Goal: Task Accomplishment & Management: Complete application form

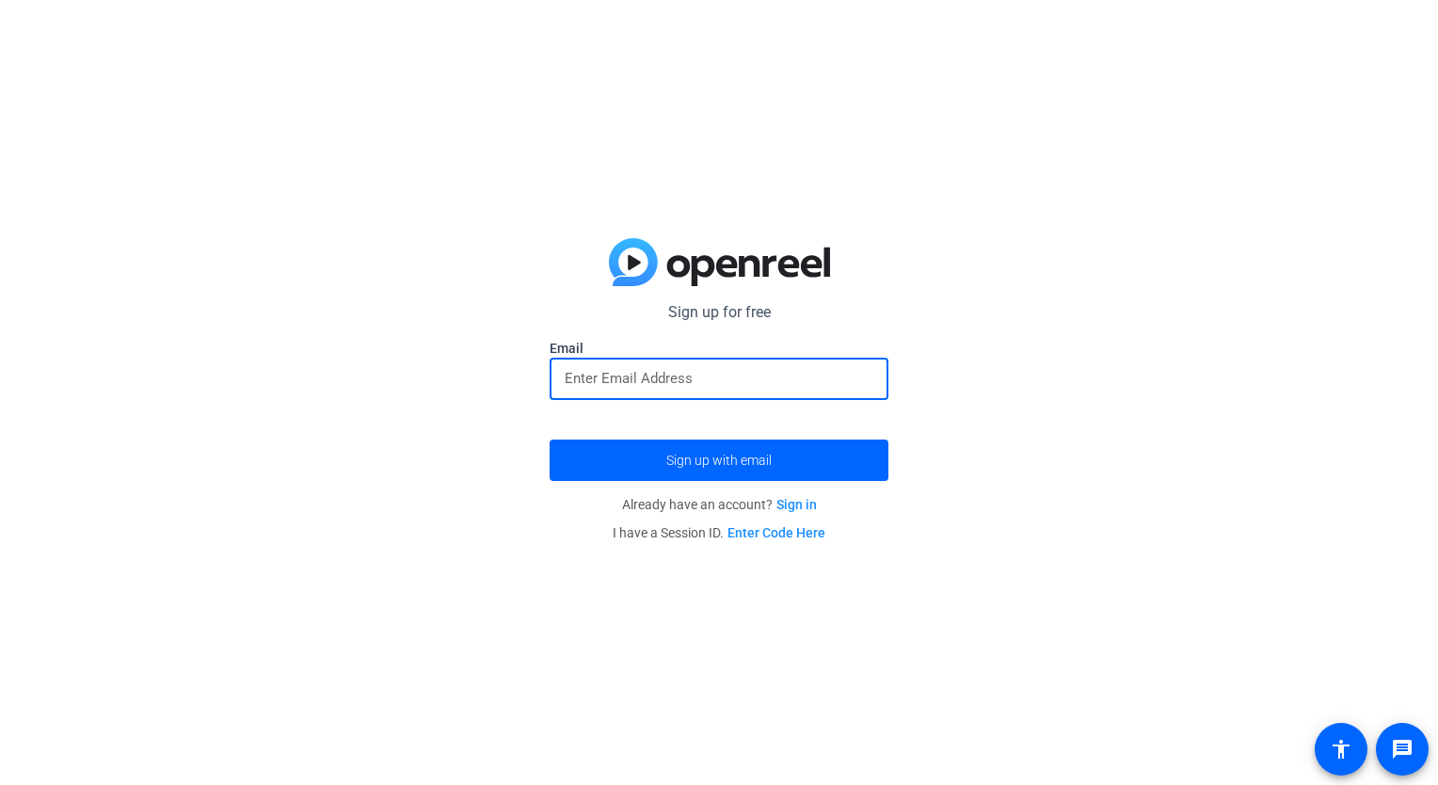
click at [691, 381] on input "email" at bounding box center [719, 378] width 309 height 23
type input "[EMAIL_ADDRESS][DOMAIN_NAME]"
click at [686, 443] on span "submit" at bounding box center [719, 460] width 339 height 45
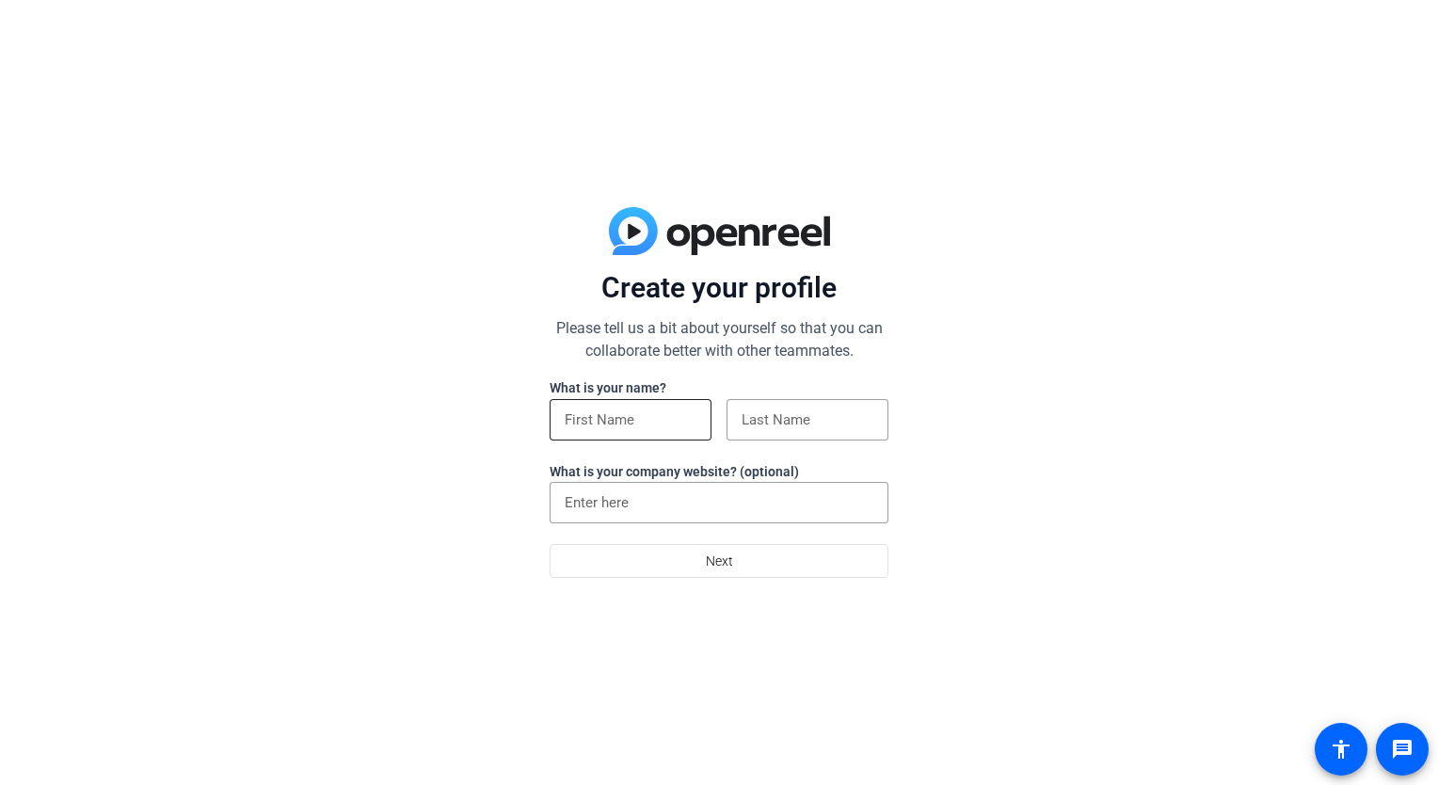
click at [696, 424] on input at bounding box center [631, 419] width 132 height 23
type input "[PERSON_NAME]"
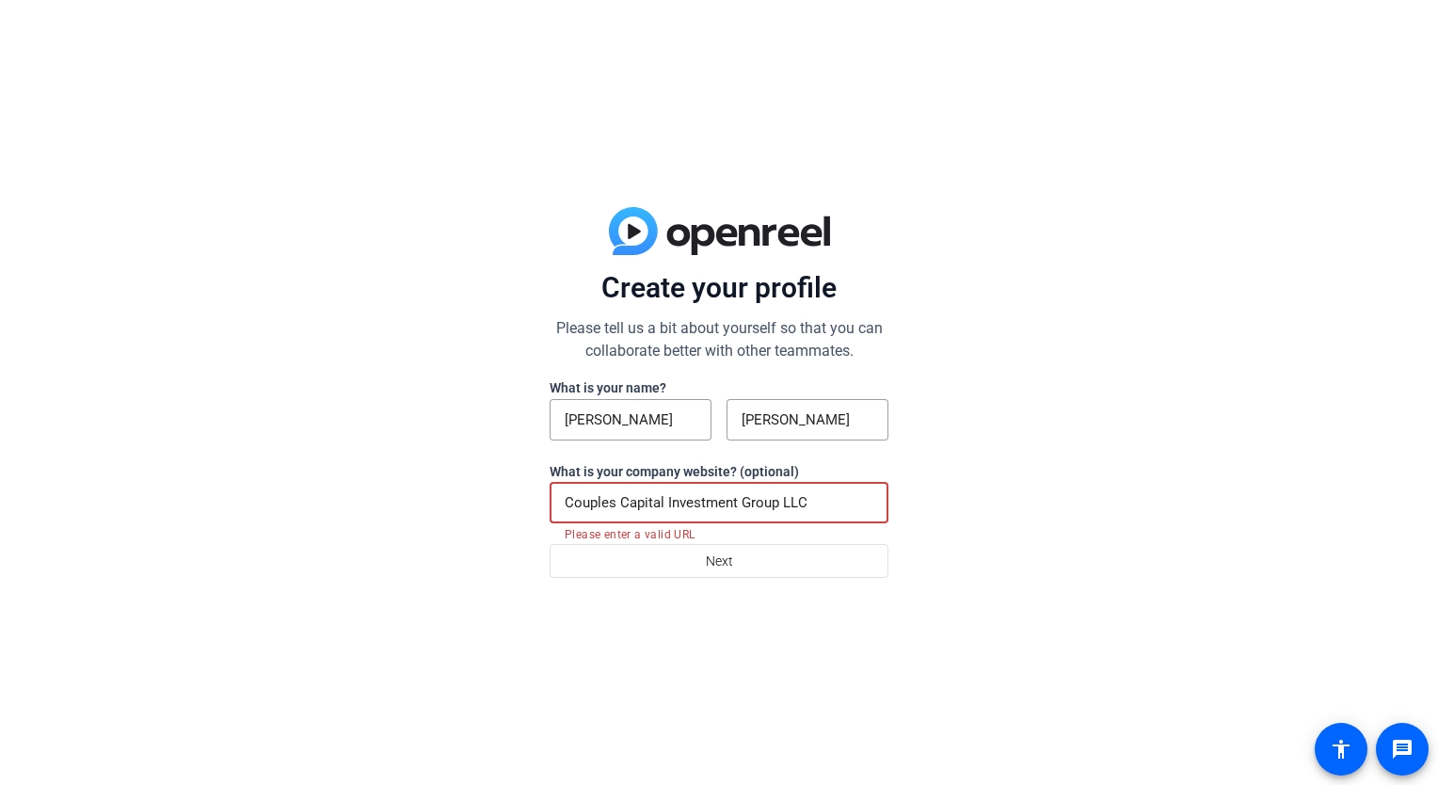
drag, startPoint x: 863, startPoint y: 502, endPoint x: 495, endPoint y: 440, distance: 373.0
click at [400, 494] on div "Create your profile Please tell us a bit about yourself so that you can collabo…" at bounding box center [719, 392] width 1438 height 785
paste input "[URL][DOMAIN_NAME]"
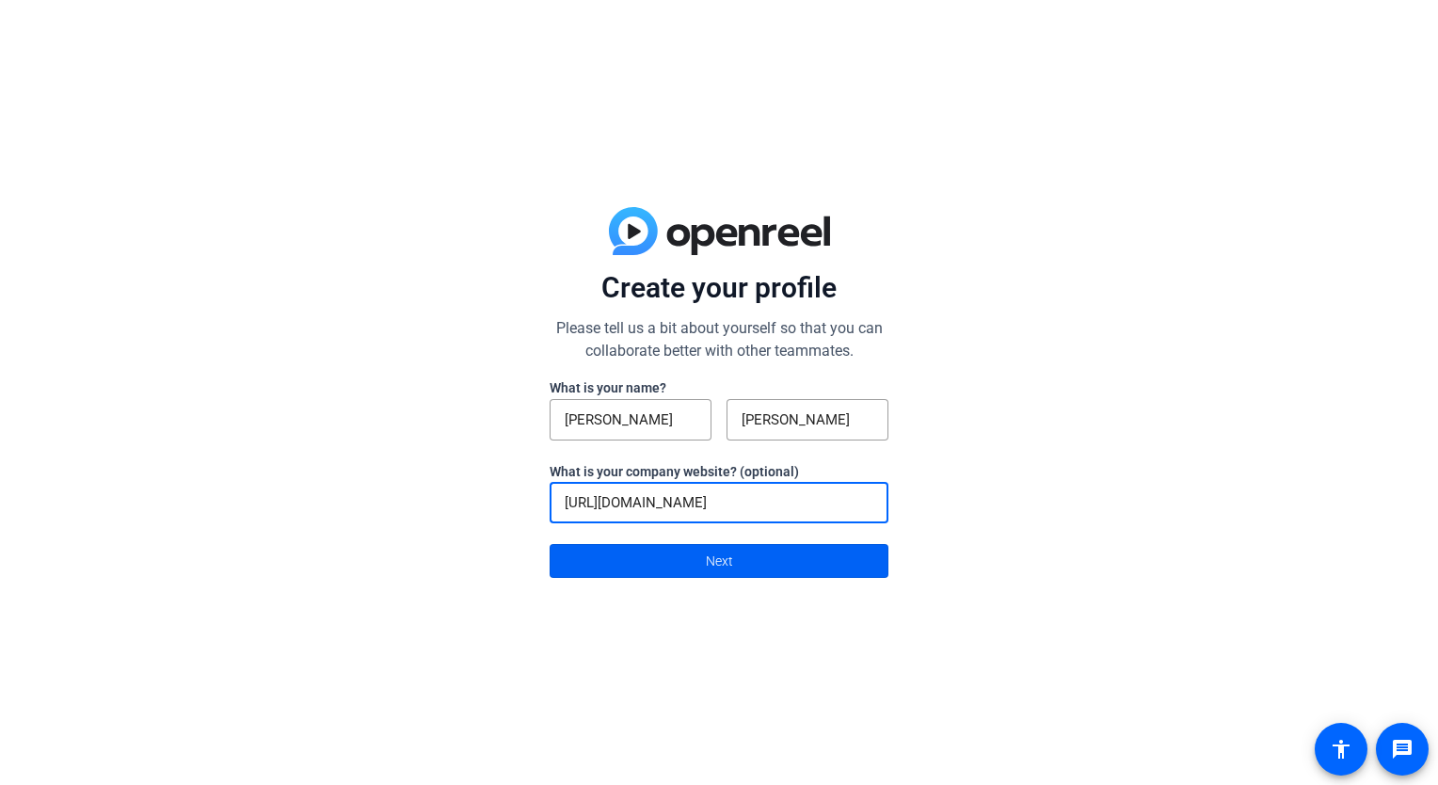
type input "[URL][DOMAIN_NAME]"
click at [836, 577] on span at bounding box center [719, 560] width 337 height 45
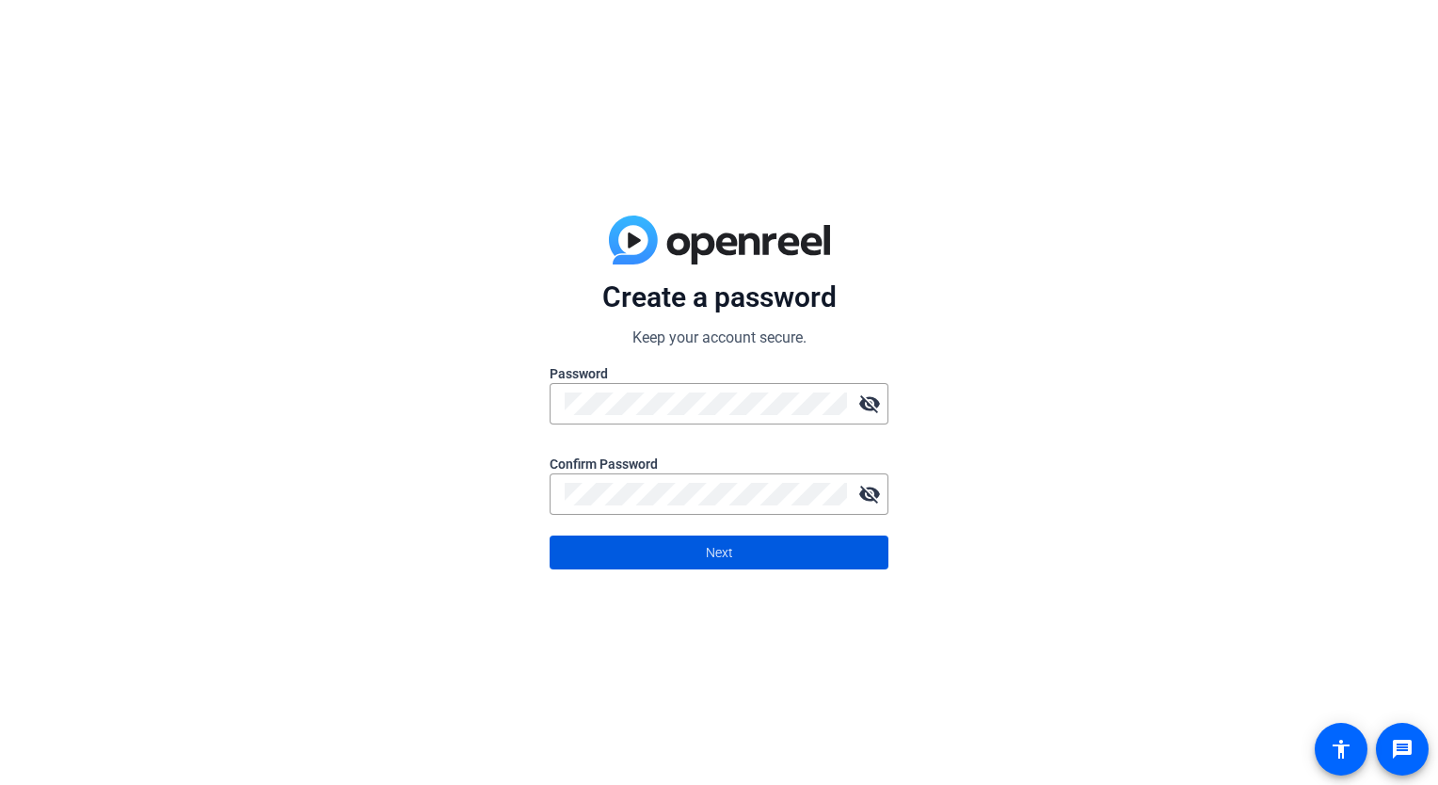
click at [723, 567] on span "Next" at bounding box center [719, 553] width 27 height 36
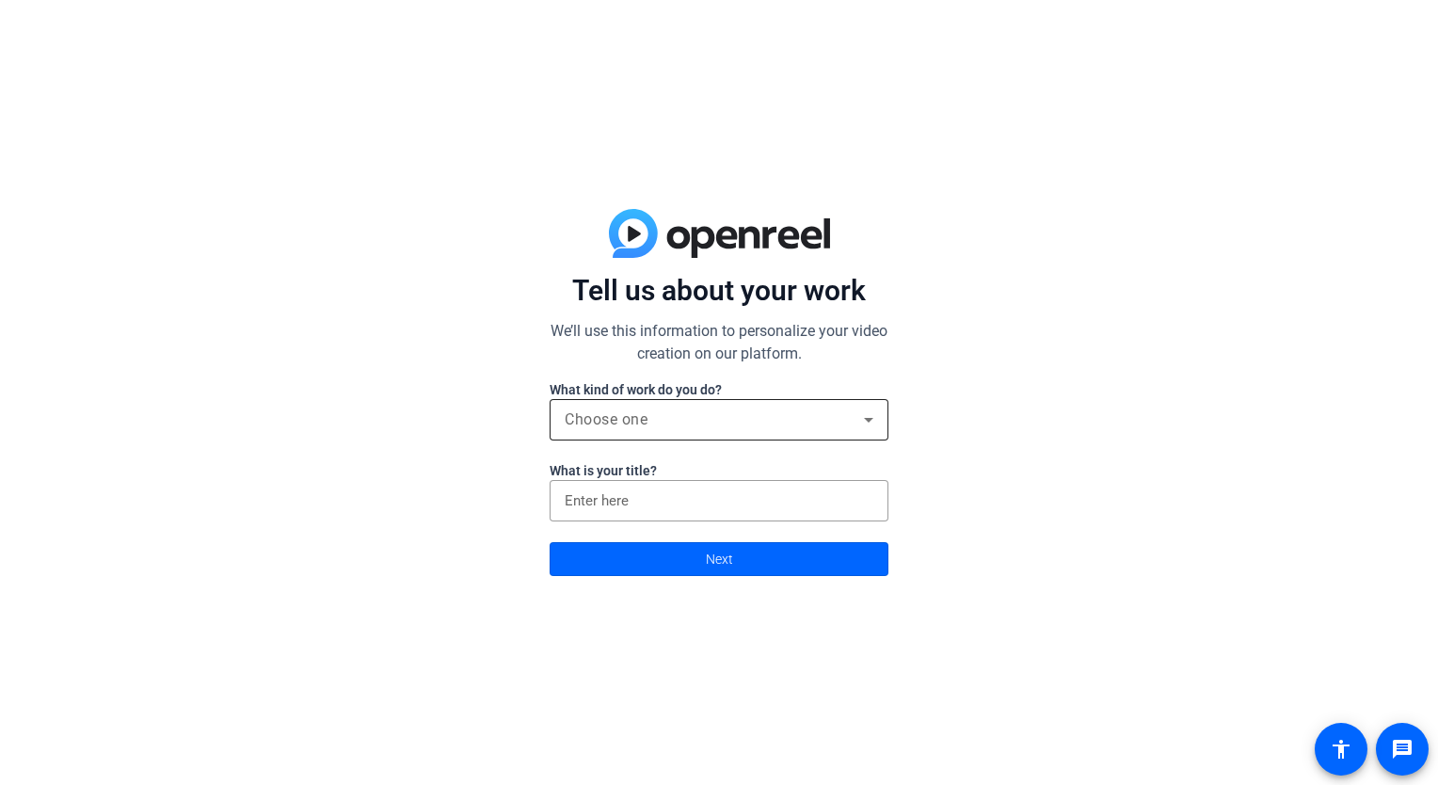
click at [694, 420] on div "Choose one" at bounding box center [714, 419] width 299 height 23
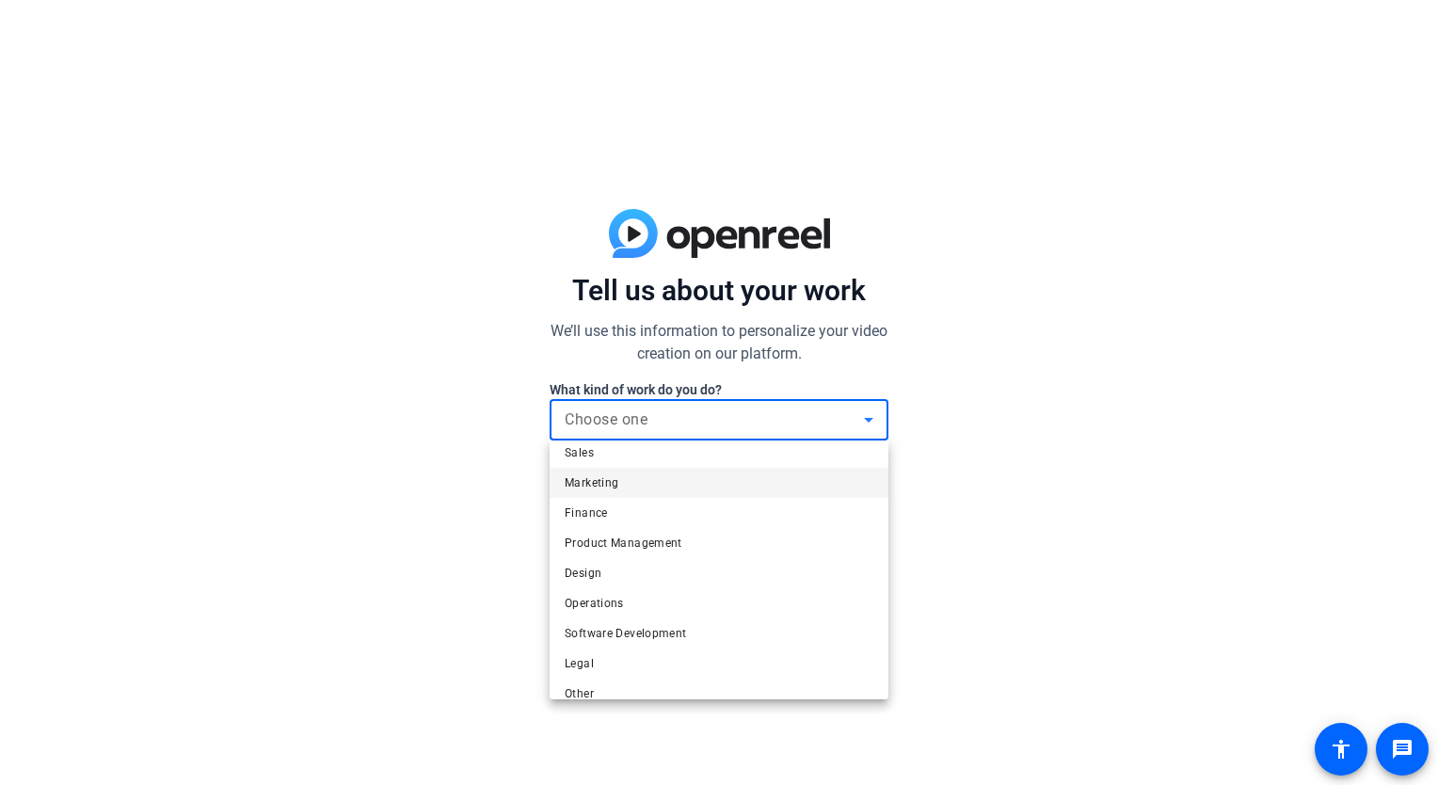
scroll to position [56, 0]
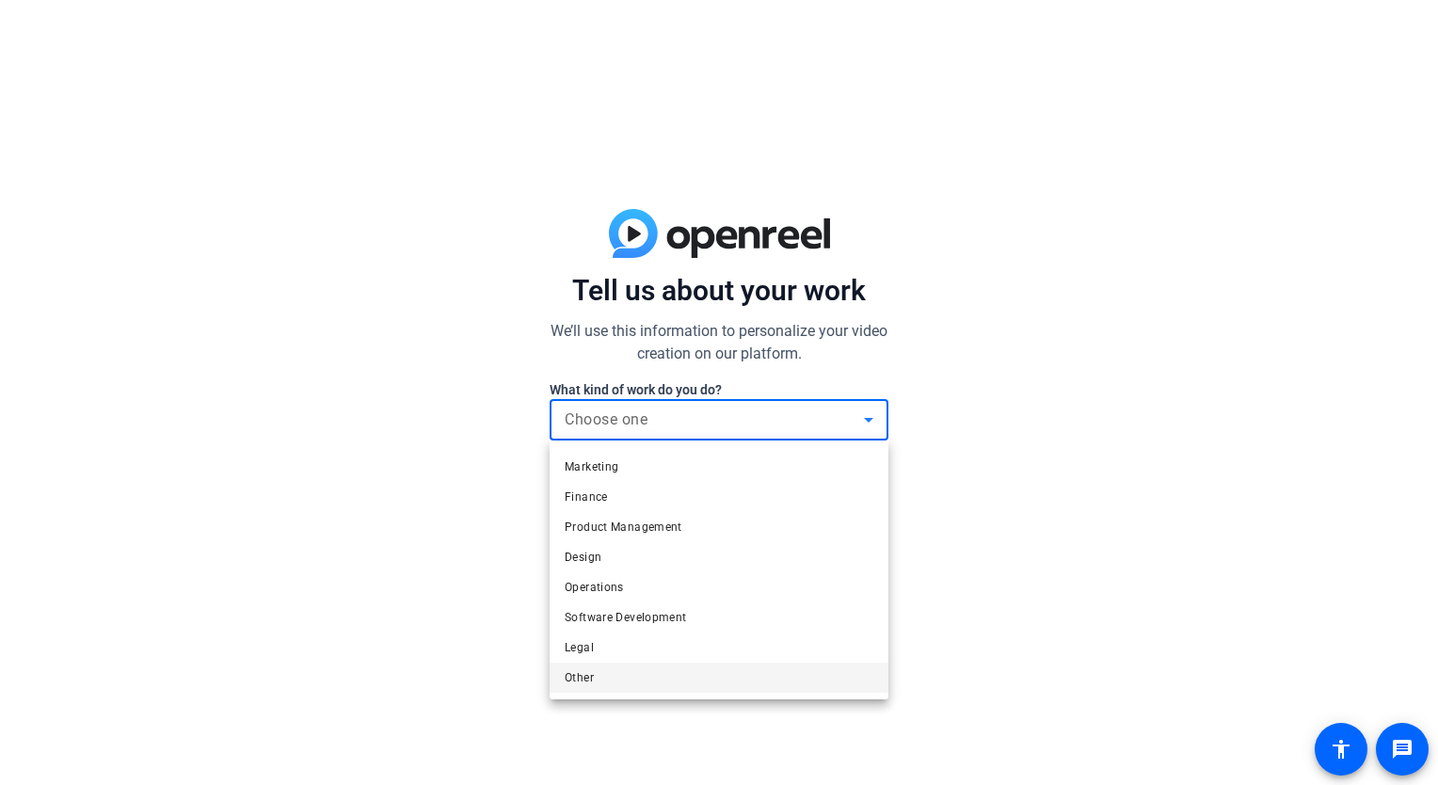
click at [776, 686] on mat-option "Other" at bounding box center [719, 678] width 339 height 30
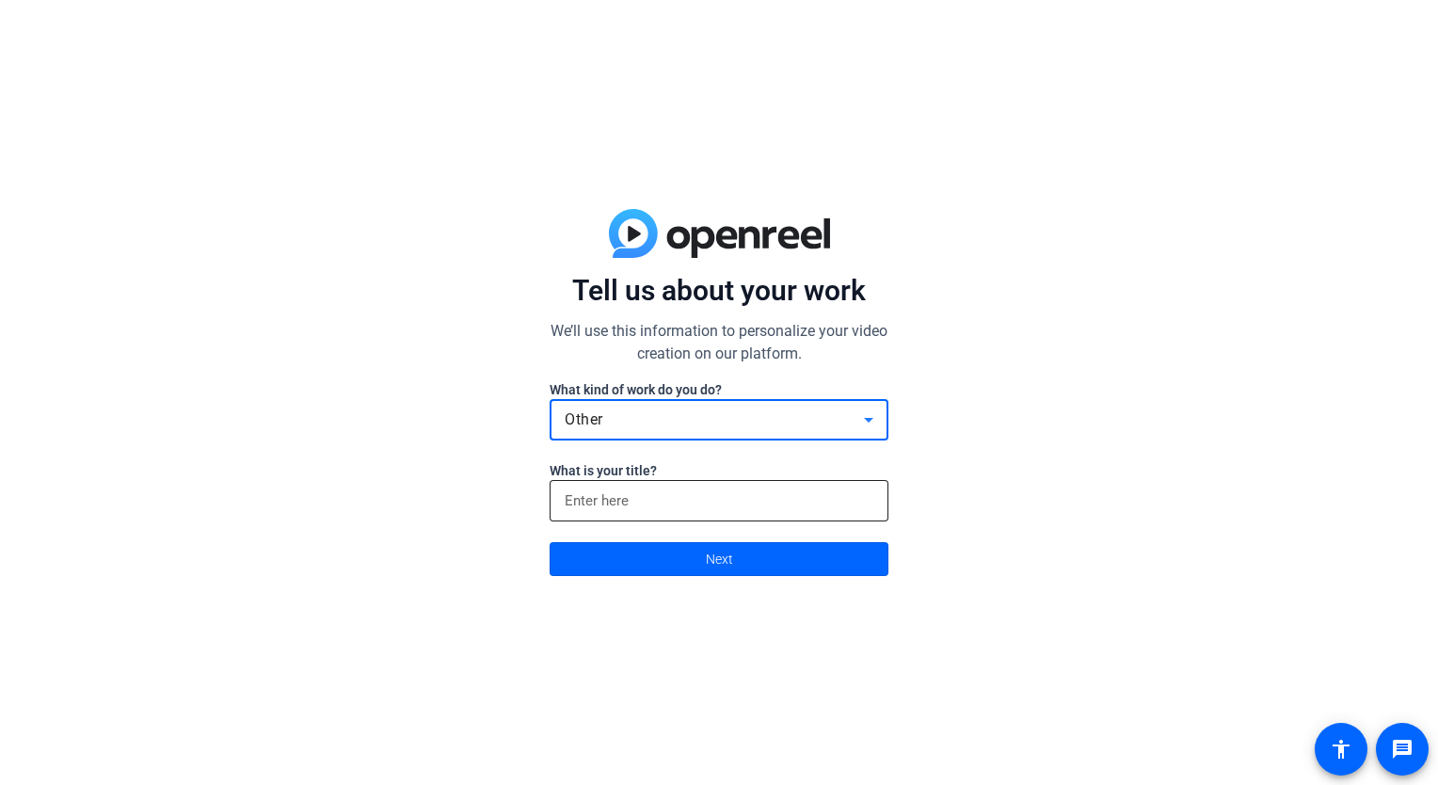
click at [761, 502] on input at bounding box center [719, 500] width 309 height 23
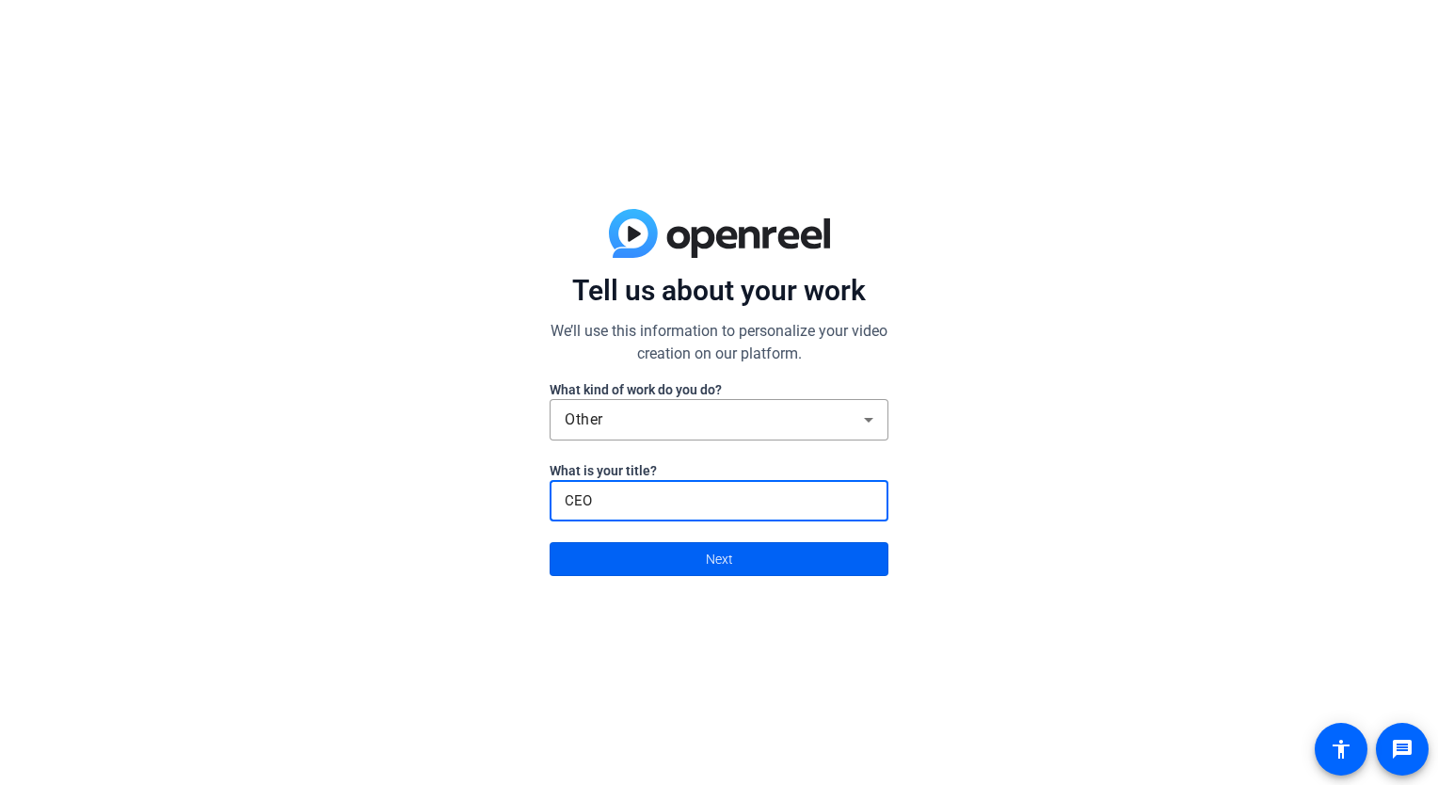
type input "CEO"
click at [674, 573] on span at bounding box center [719, 558] width 337 height 45
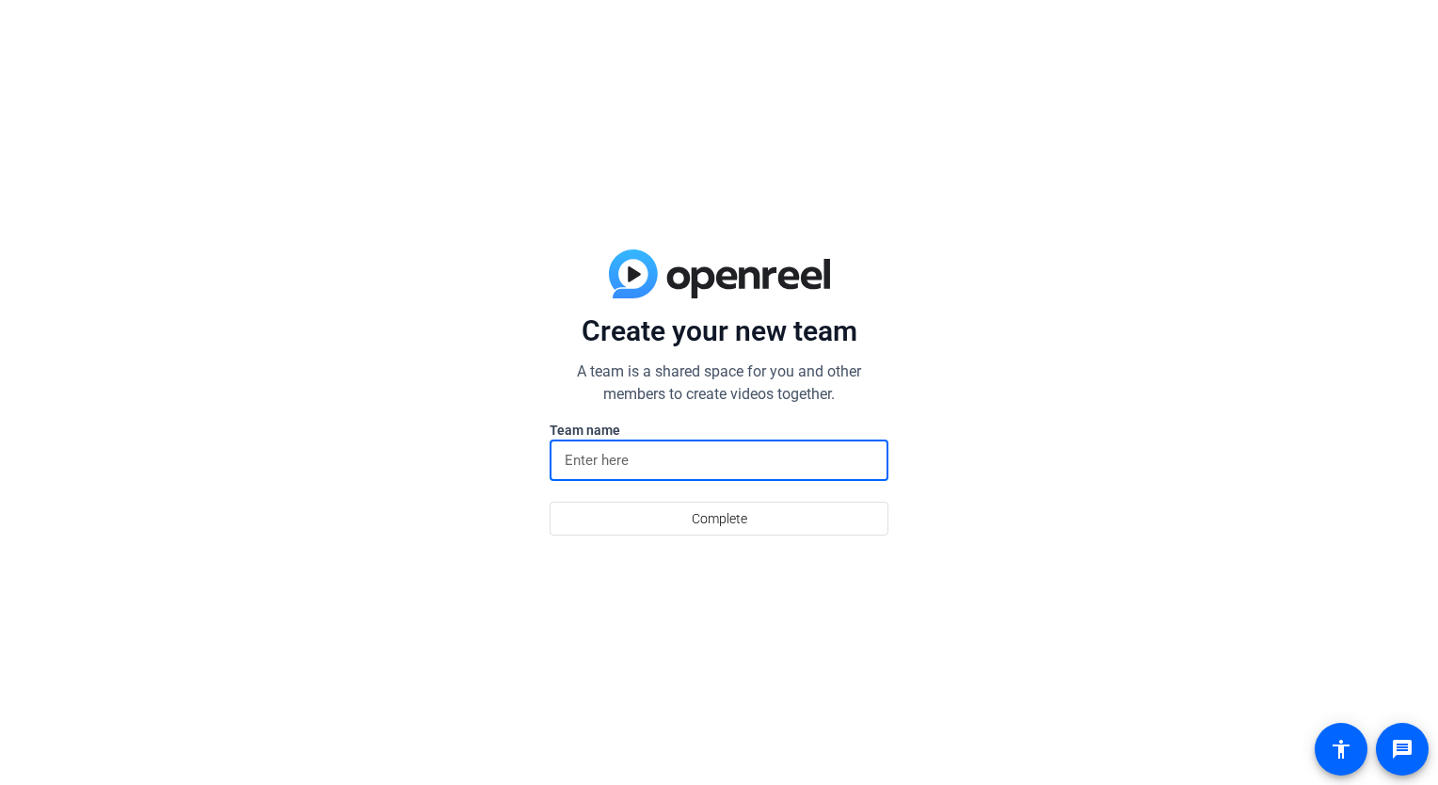
click at [696, 452] on input at bounding box center [719, 460] width 309 height 23
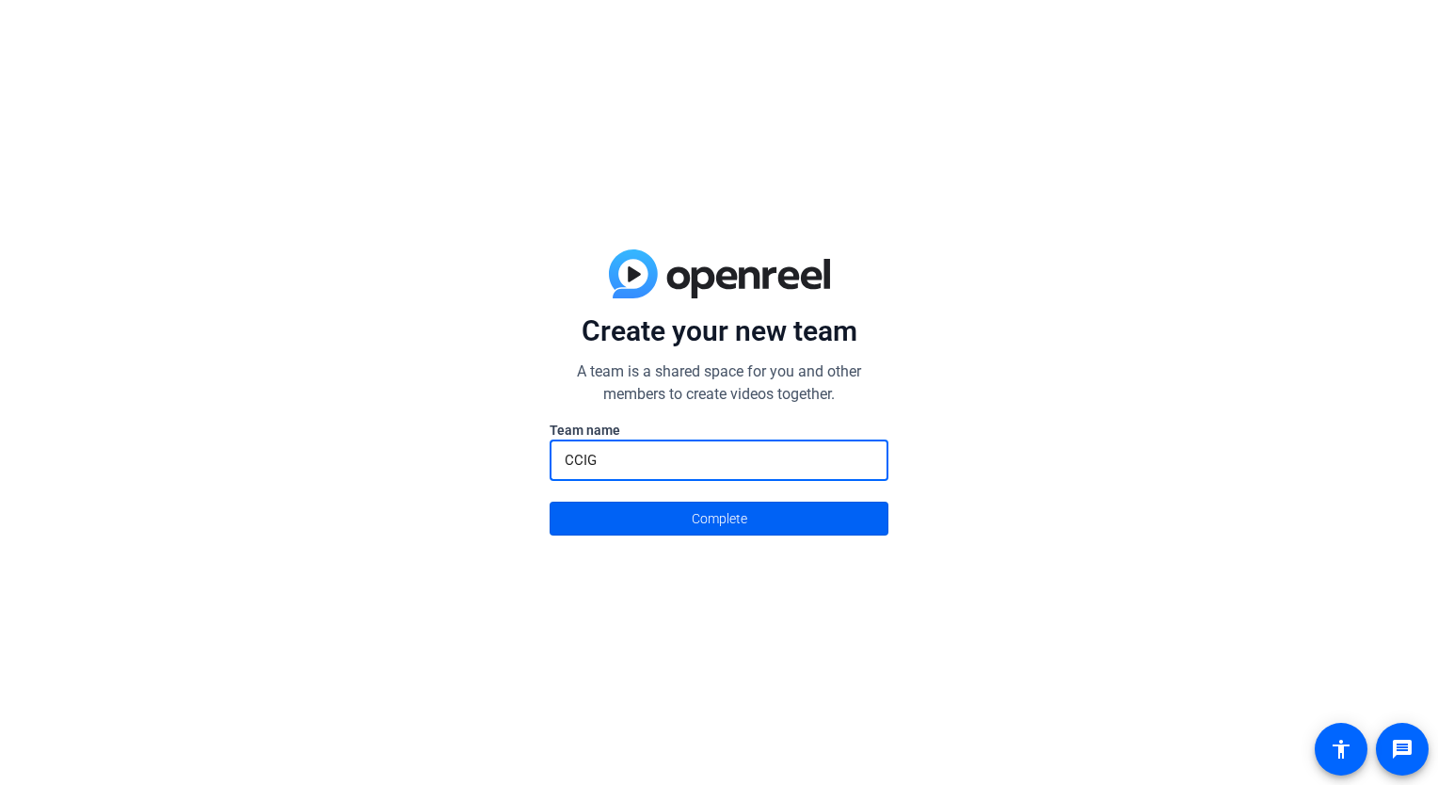
type input "CCIG"
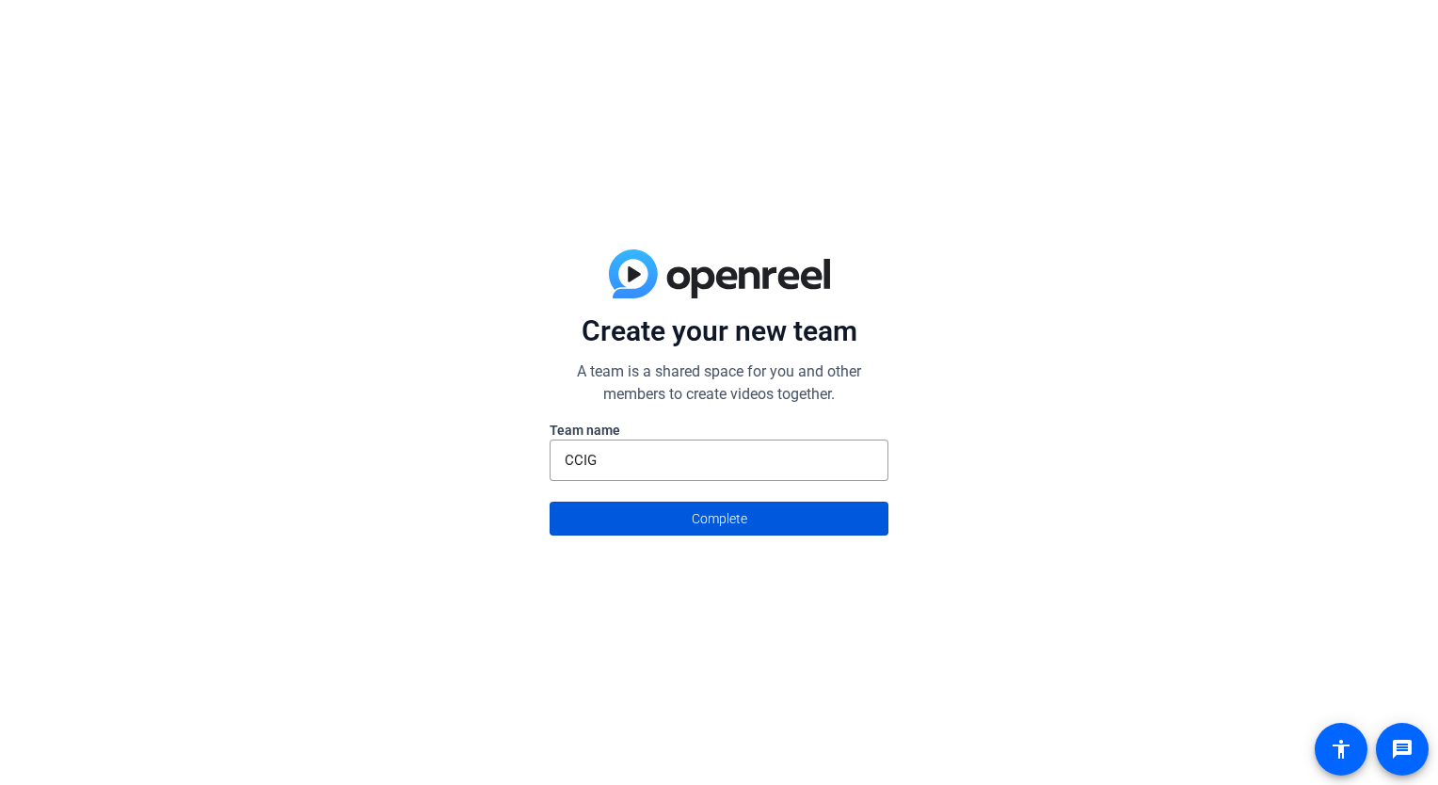
click at [717, 520] on span "Complete" at bounding box center [720, 519] width 56 height 36
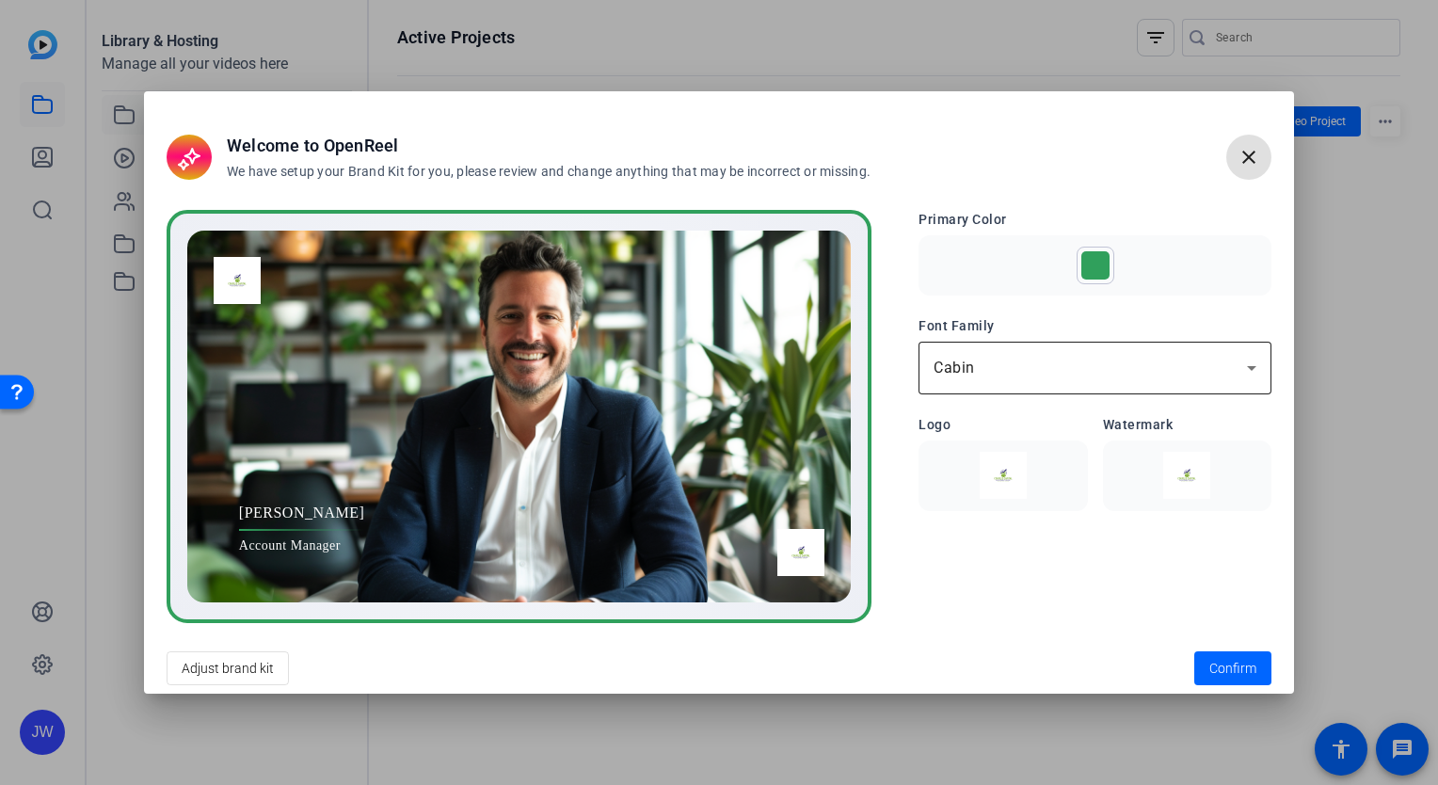
click at [1091, 360] on div "Cabin" at bounding box center [1090, 368] width 313 height 23
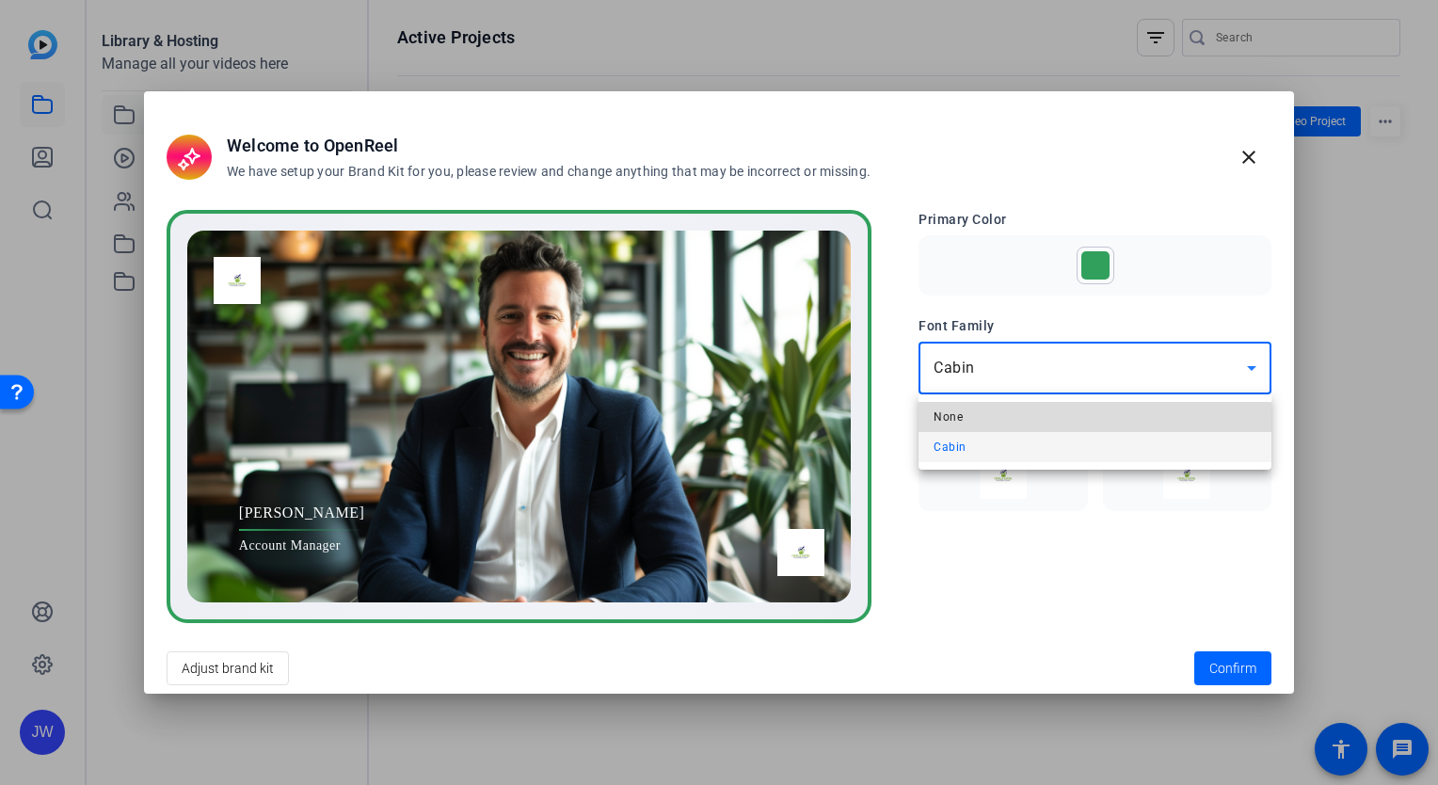
click at [1050, 421] on mat-option "None" at bounding box center [1095, 417] width 353 height 30
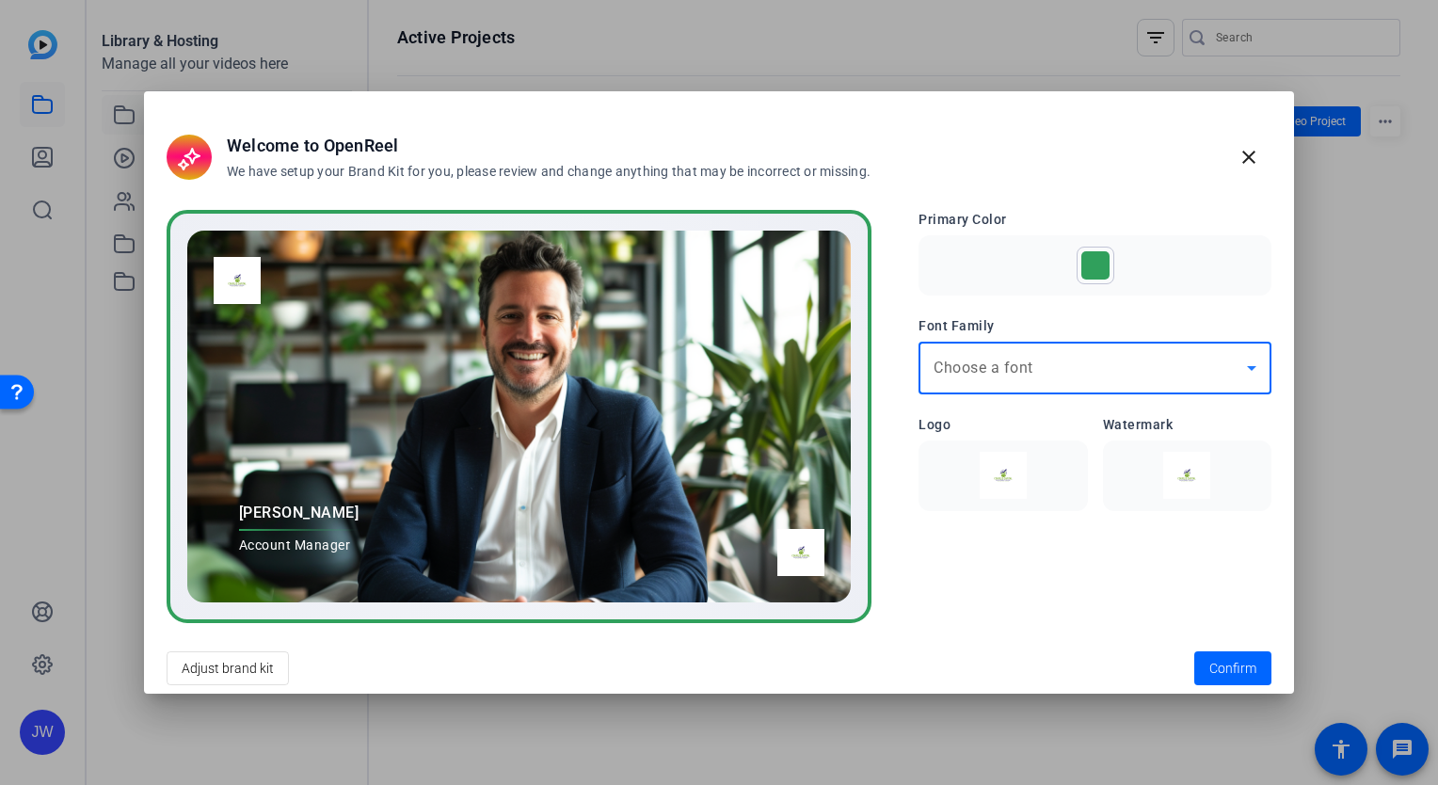
click at [1052, 347] on div "Choose a font" at bounding box center [1095, 368] width 323 height 53
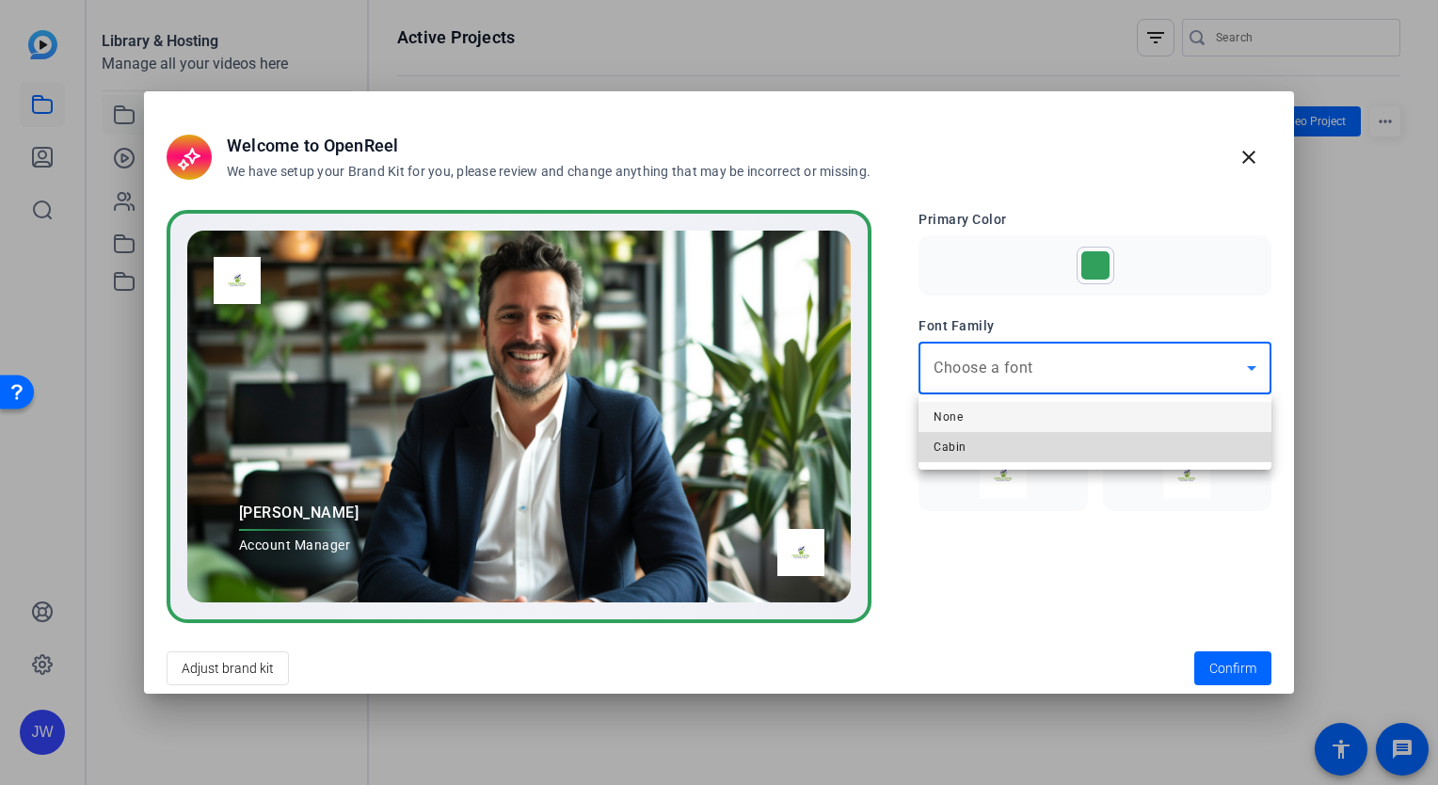
click at [1037, 442] on mat-option "Cabin" at bounding box center [1095, 447] width 353 height 30
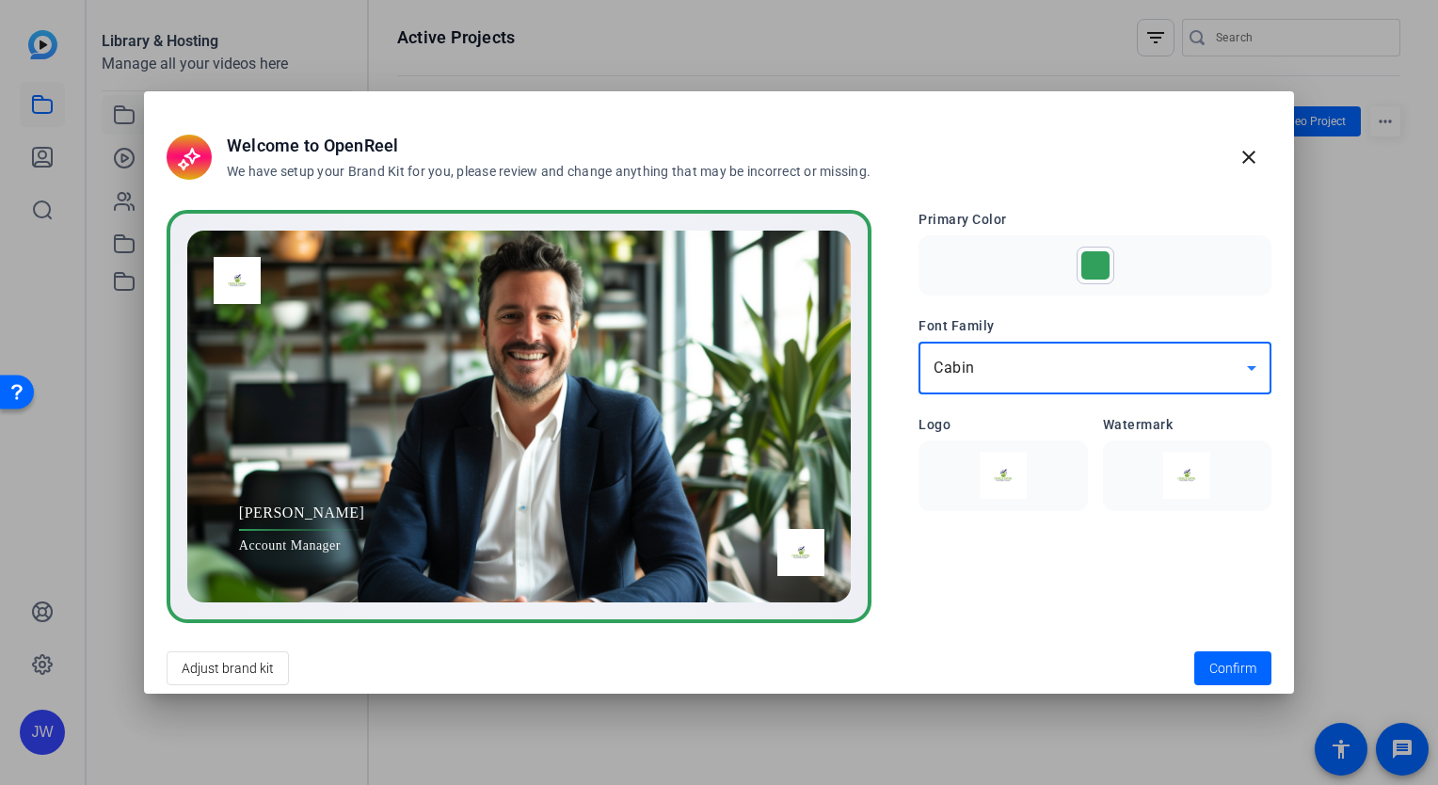
click at [1007, 469] on img at bounding box center [1003, 475] width 146 height 47
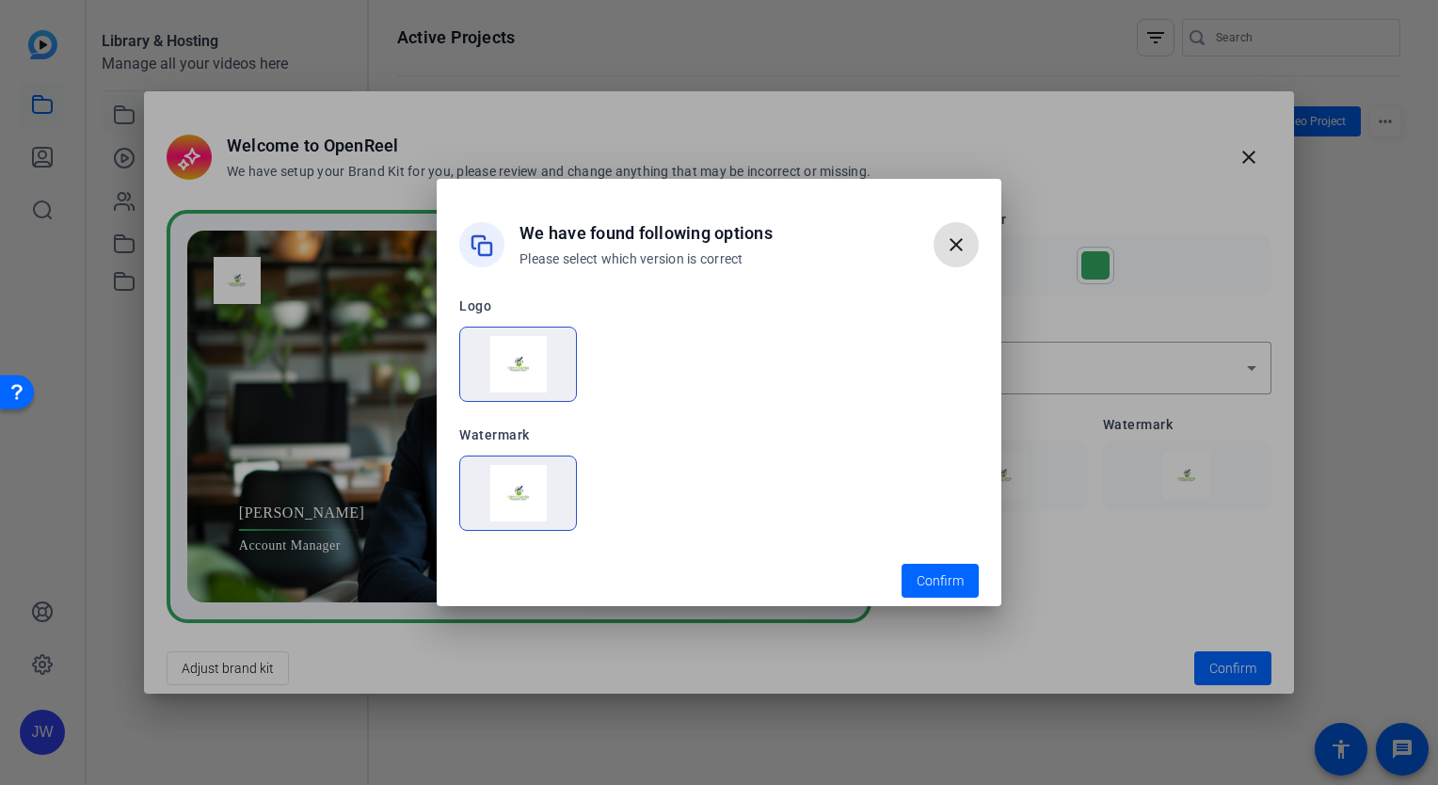
click at [504, 372] on img at bounding box center [519, 364] width 94 height 56
click at [932, 588] on span "Confirm" at bounding box center [940, 581] width 47 height 20
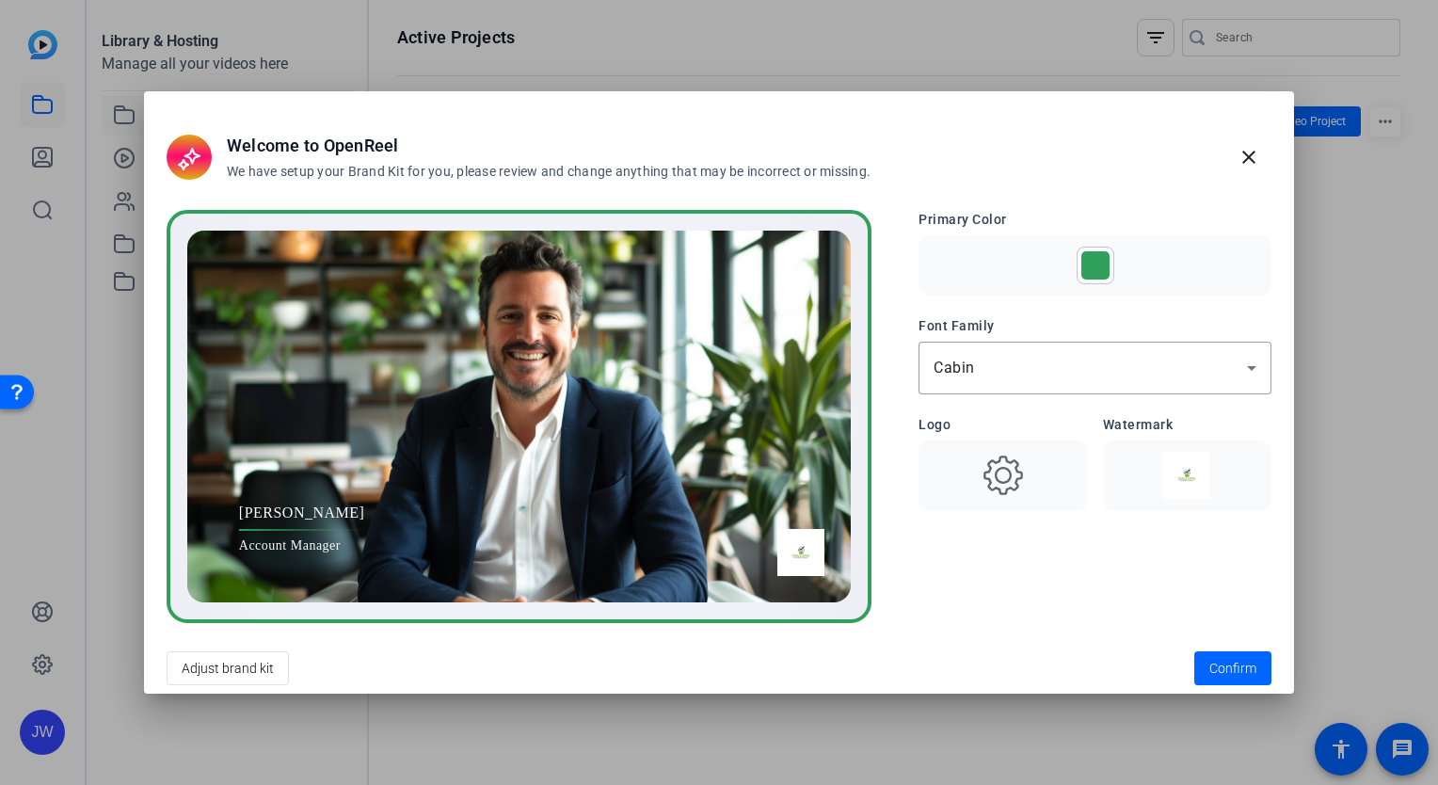
click at [1215, 478] on img at bounding box center [1187, 475] width 146 height 47
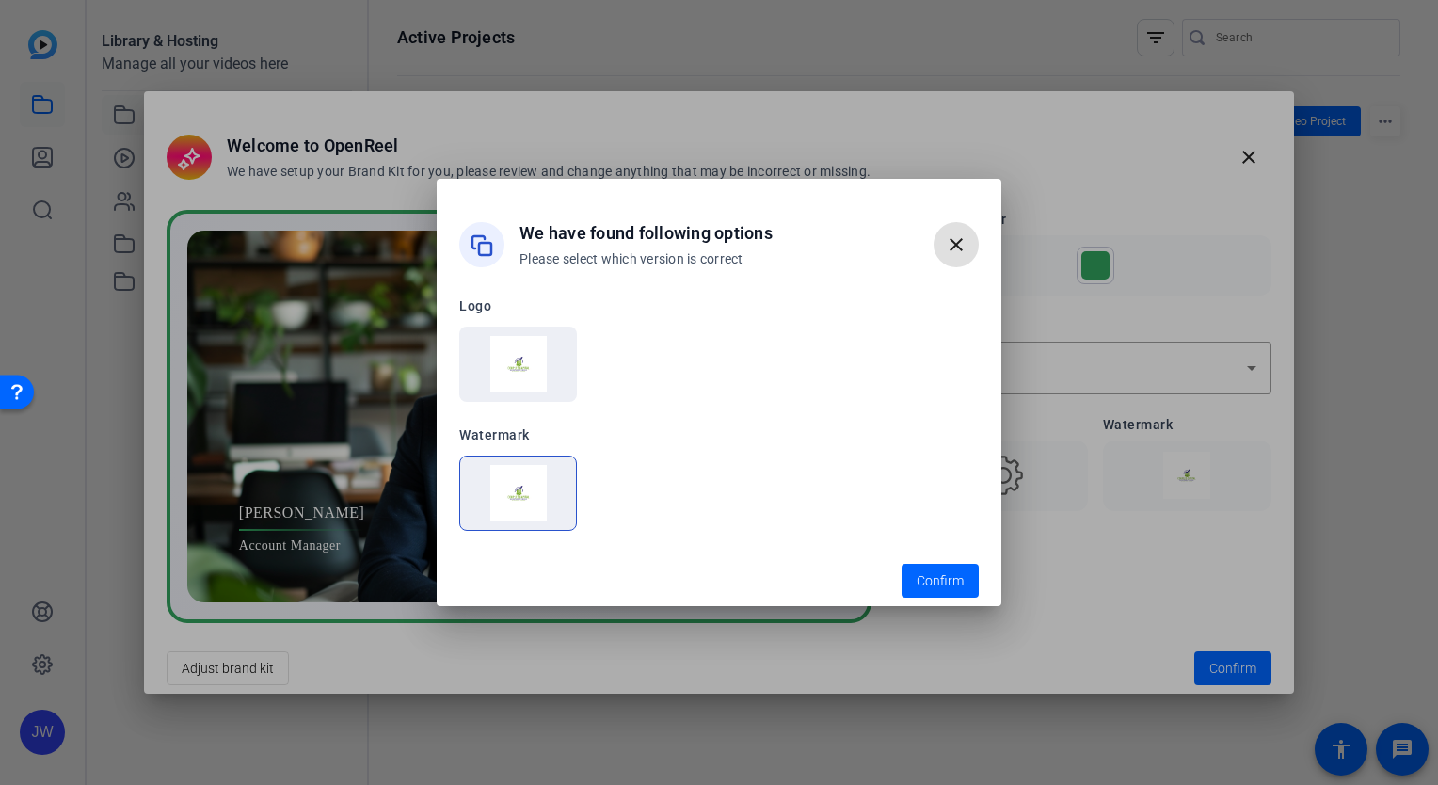
click at [535, 482] on img at bounding box center [519, 493] width 94 height 56
click at [923, 586] on span "Confirm" at bounding box center [940, 581] width 47 height 20
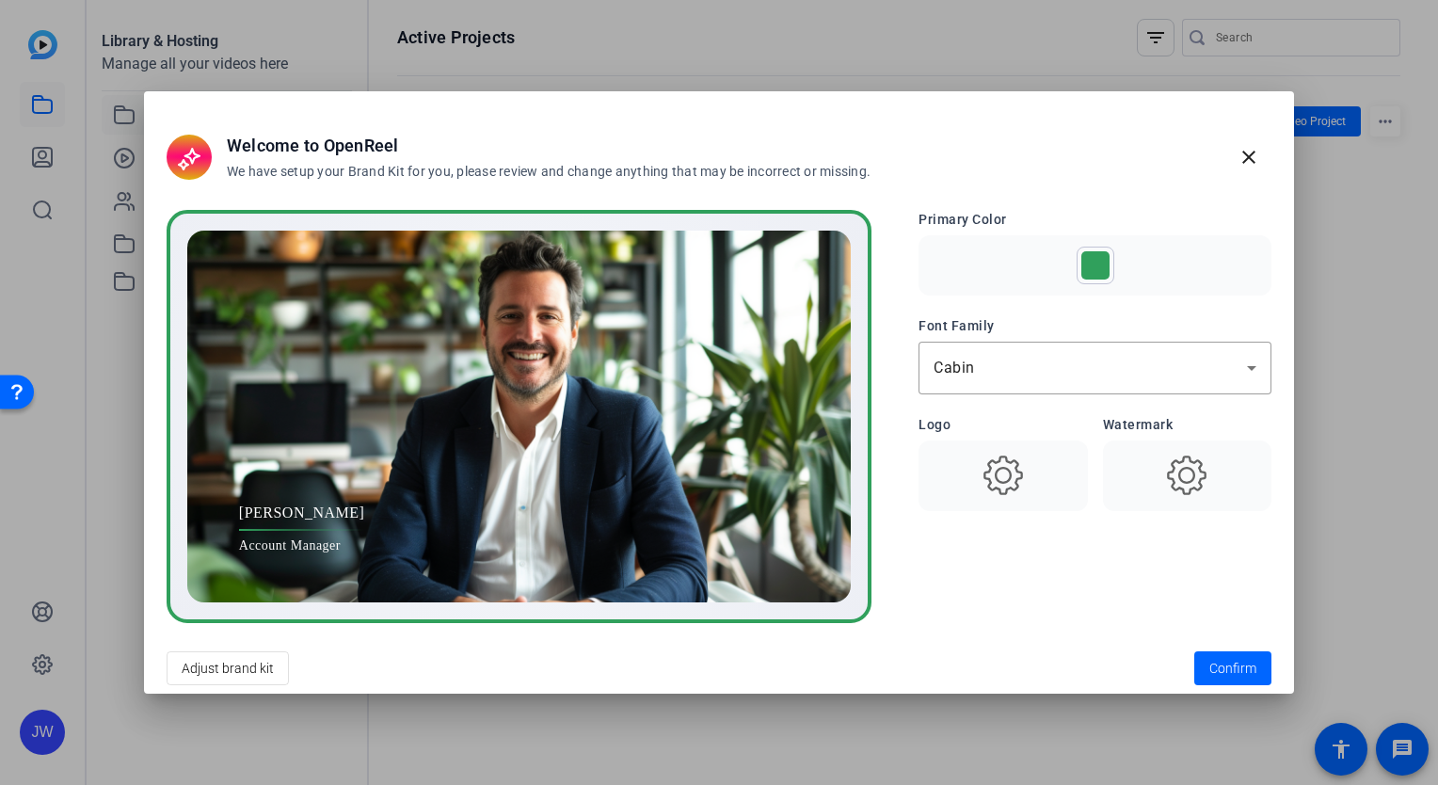
click at [1011, 463] on use at bounding box center [1004, 476] width 40 height 40
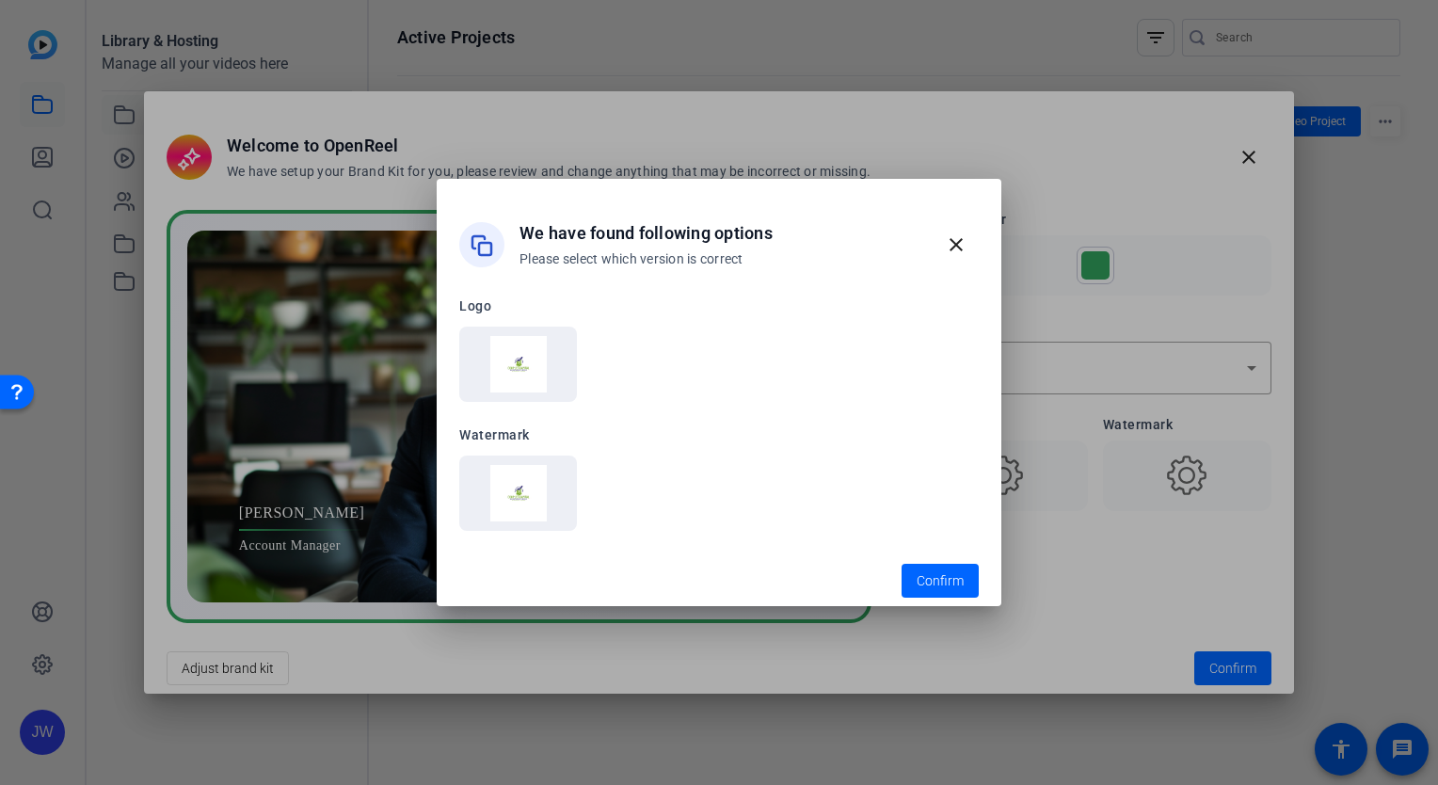
click at [516, 354] on img at bounding box center [519, 364] width 94 height 56
click at [922, 587] on span "Confirm" at bounding box center [940, 581] width 47 height 20
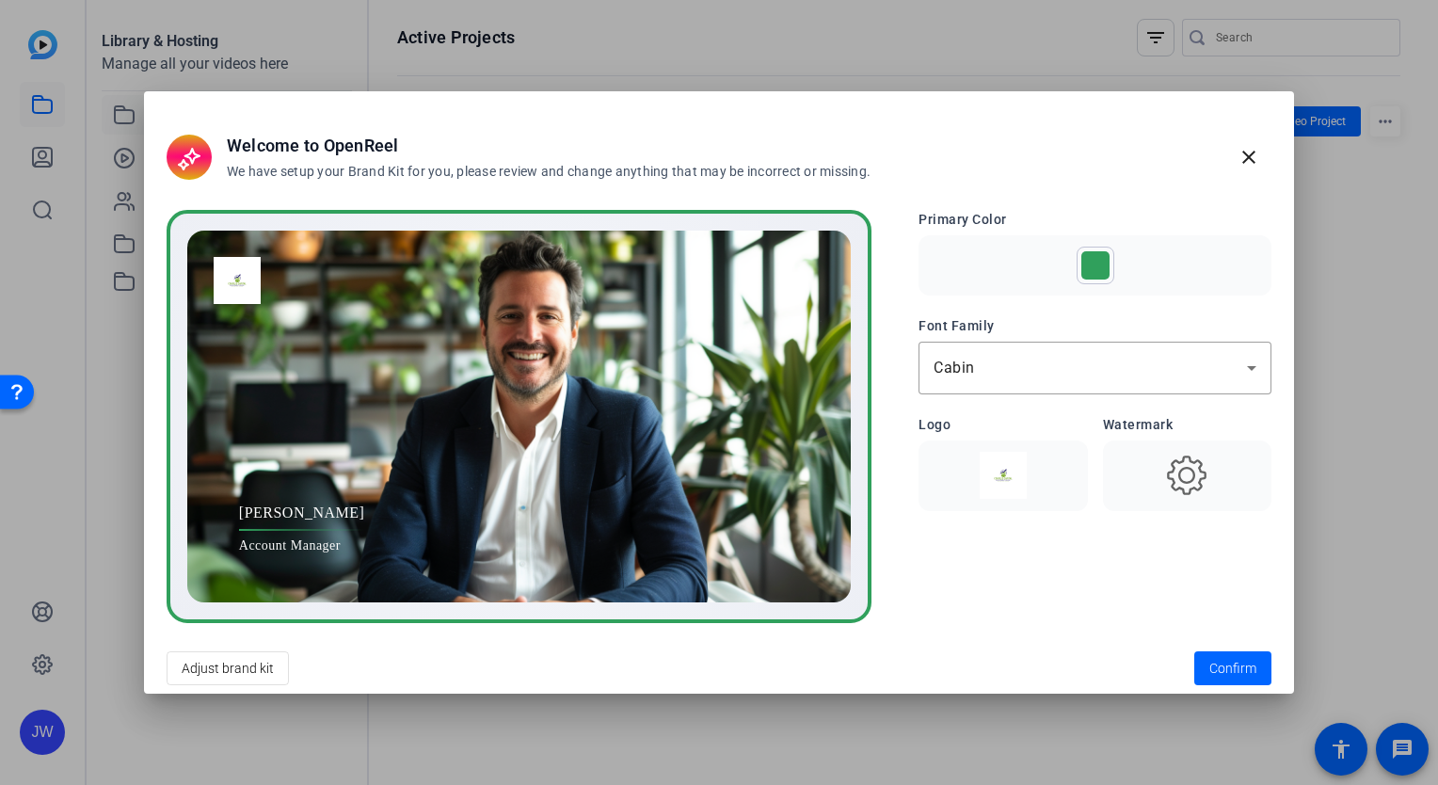
click at [1168, 489] on icon at bounding box center [1186, 475] width 47 height 47
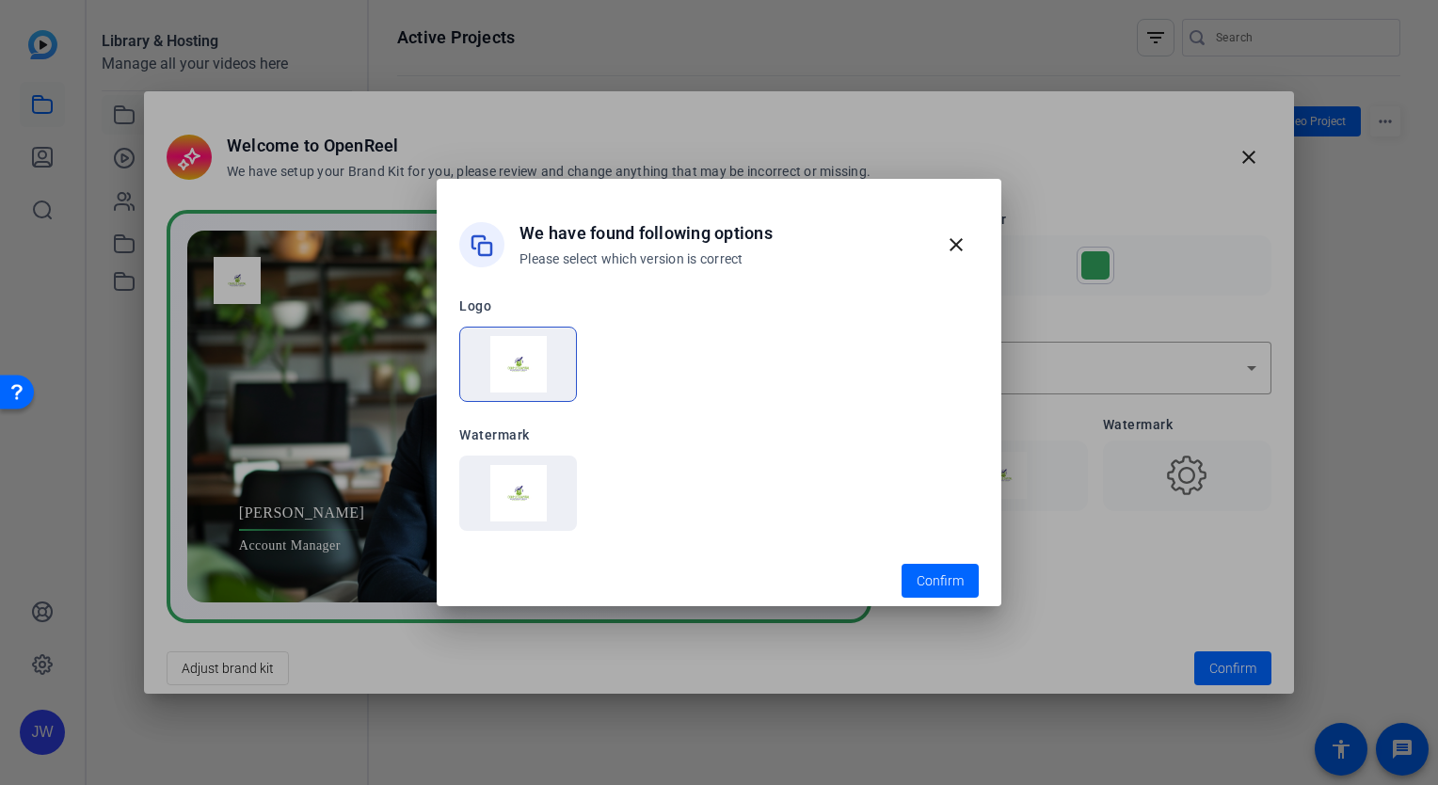
click at [518, 483] on img at bounding box center [519, 493] width 94 height 56
click at [923, 580] on span "Confirm" at bounding box center [940, 581] width 47 height 20
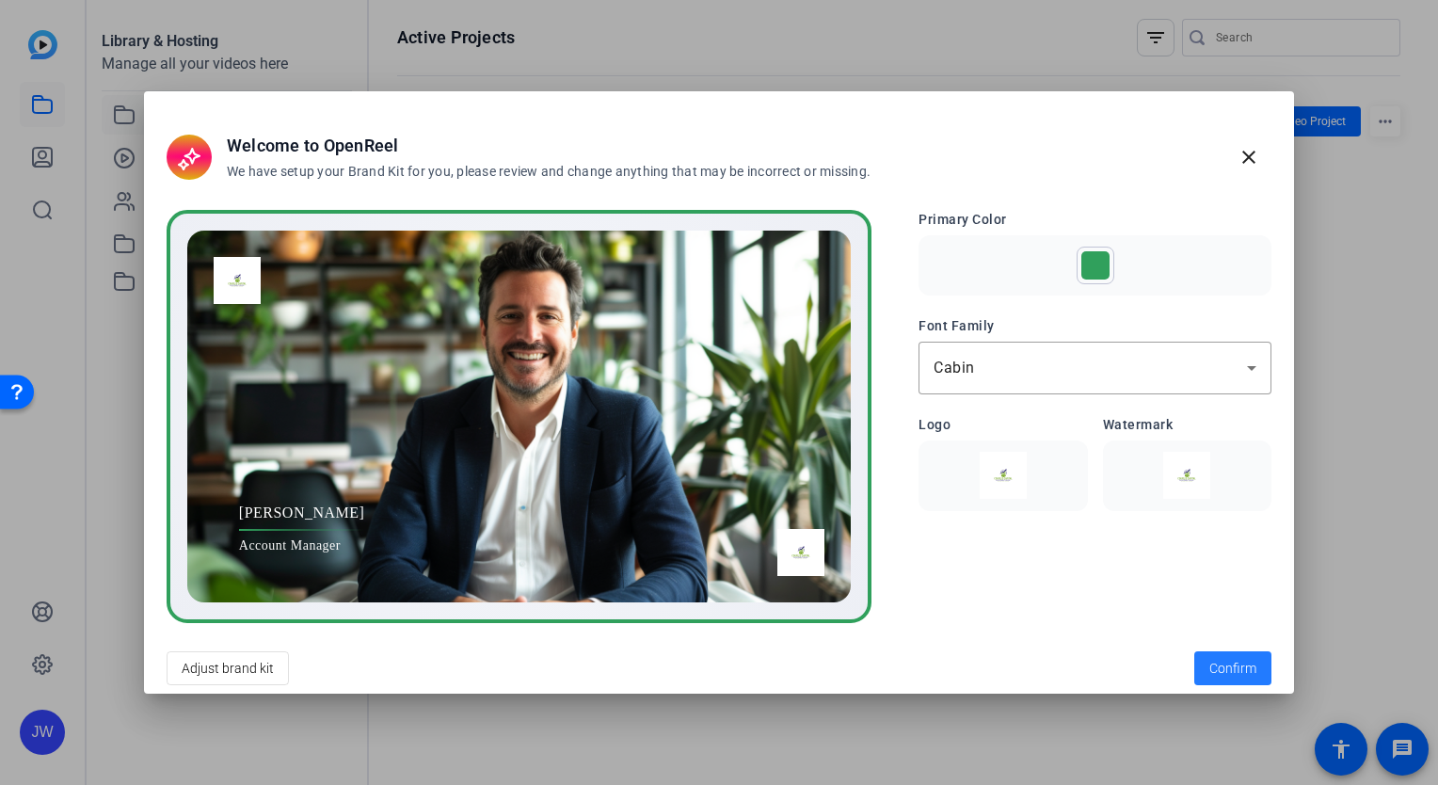
click at [1220, 661] on span "Confirm" at bounding box center [1232, 669] width 47 height 20
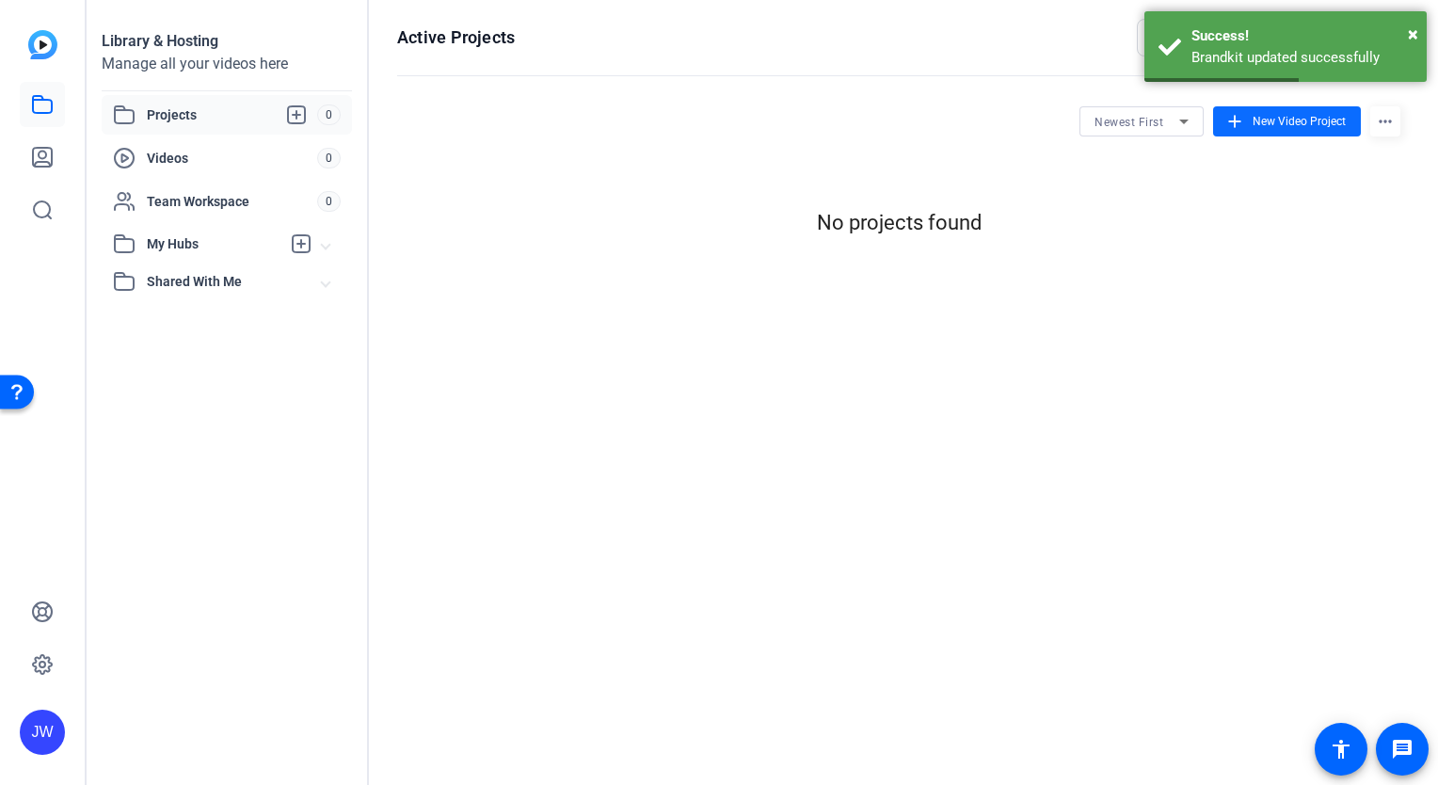
click at [1240, 122] on mat-icon "add" at bounding box center [1234, 121] width 21 height 21
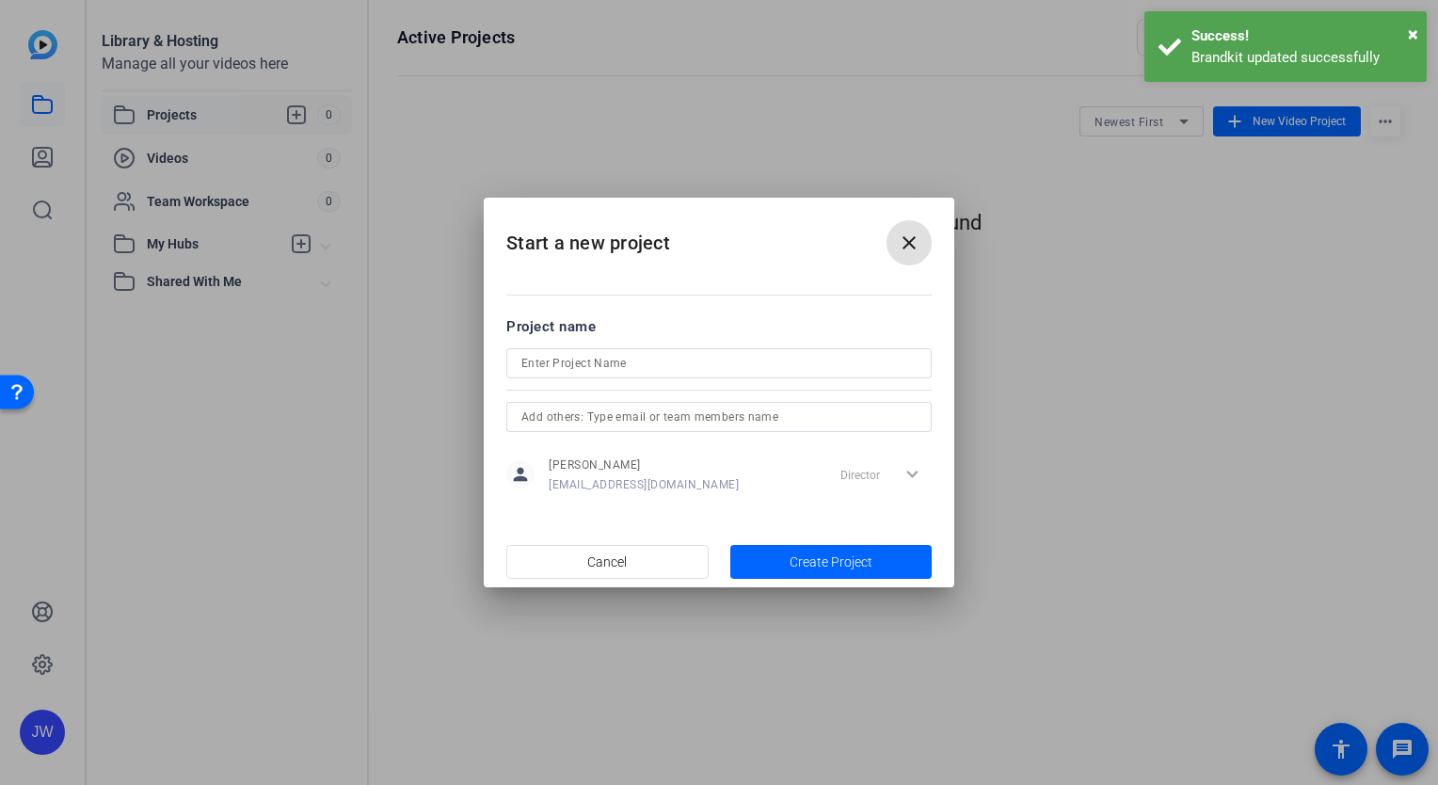
click at [599, 366] on input at bounding box center [718, 363] width 395 height 23
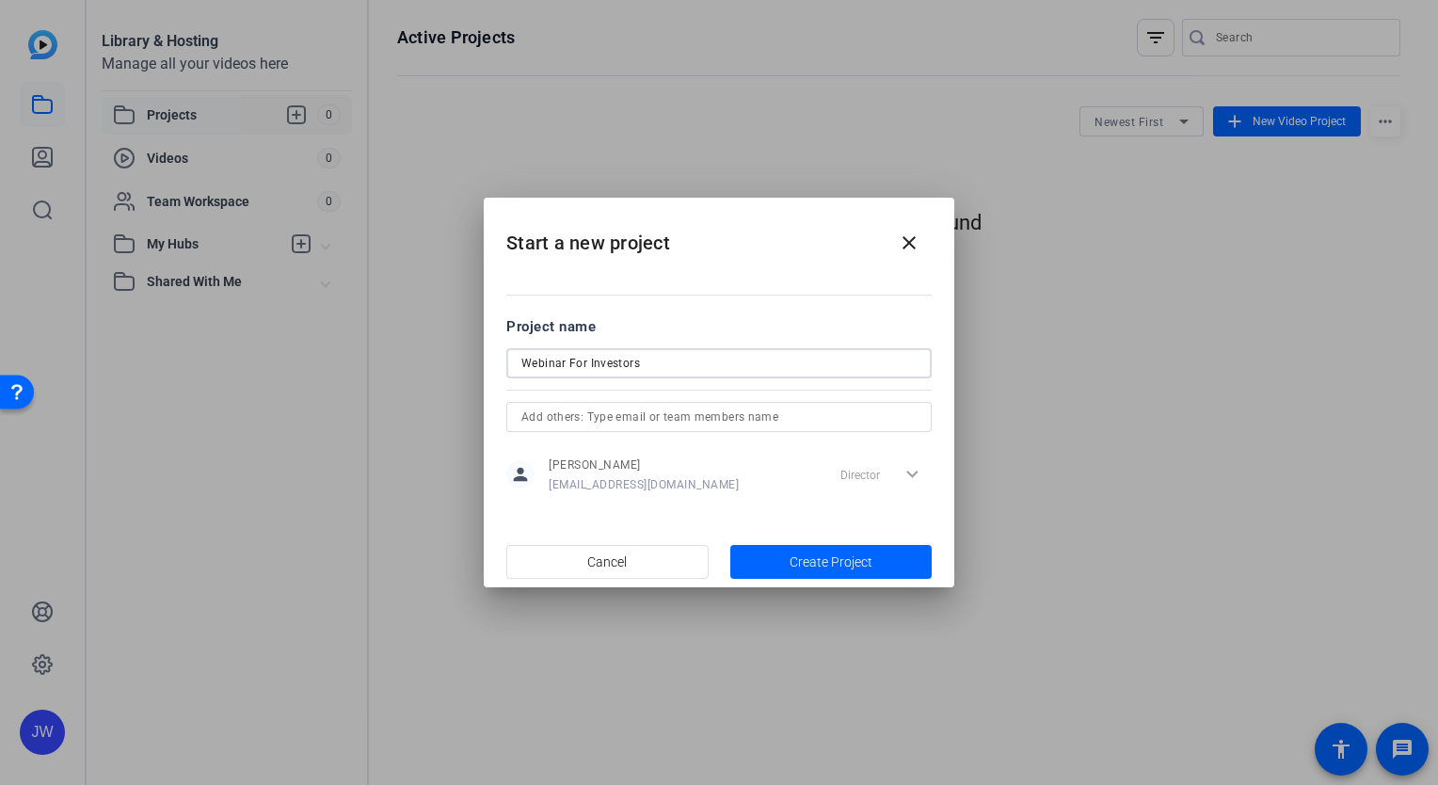
type input "Webinar For Investors"
click at [665, 420] on input "text" at bounding box center [718, 417] width 395 height 23
click at [779, 559] on span "button" at bounding box center [831, 561] width 202 height 45
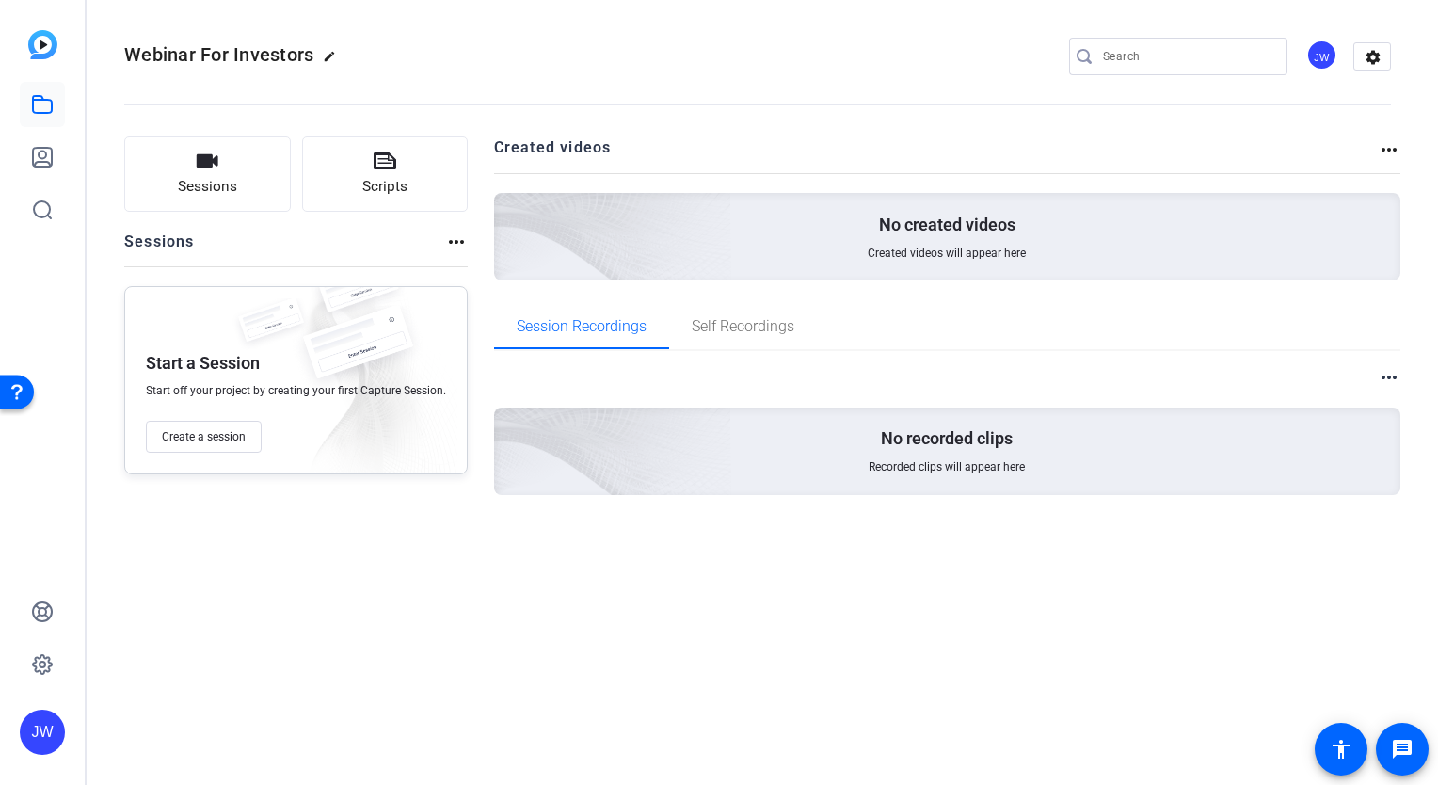
click at [777, 198] on div "No created videos Created videos will appear here" at bounding box center [947, 237] width 907 height 88
click at [1394, 147] on mat-icon "more_horiz" at bounding box center [1389, 149] width 23 height 23
click at [41, 610] on div at bounding box center [719, 392] width 1438 height 785
click at [260, 556] on div "Sessions Scripts Sessions more_horiz Start a Session Start off your project by …" at bounding box center [758, 346] width 1342 height 466
click at [365, 169] on button "Scripts" at bounding box center [385, 173] width 167 height 75
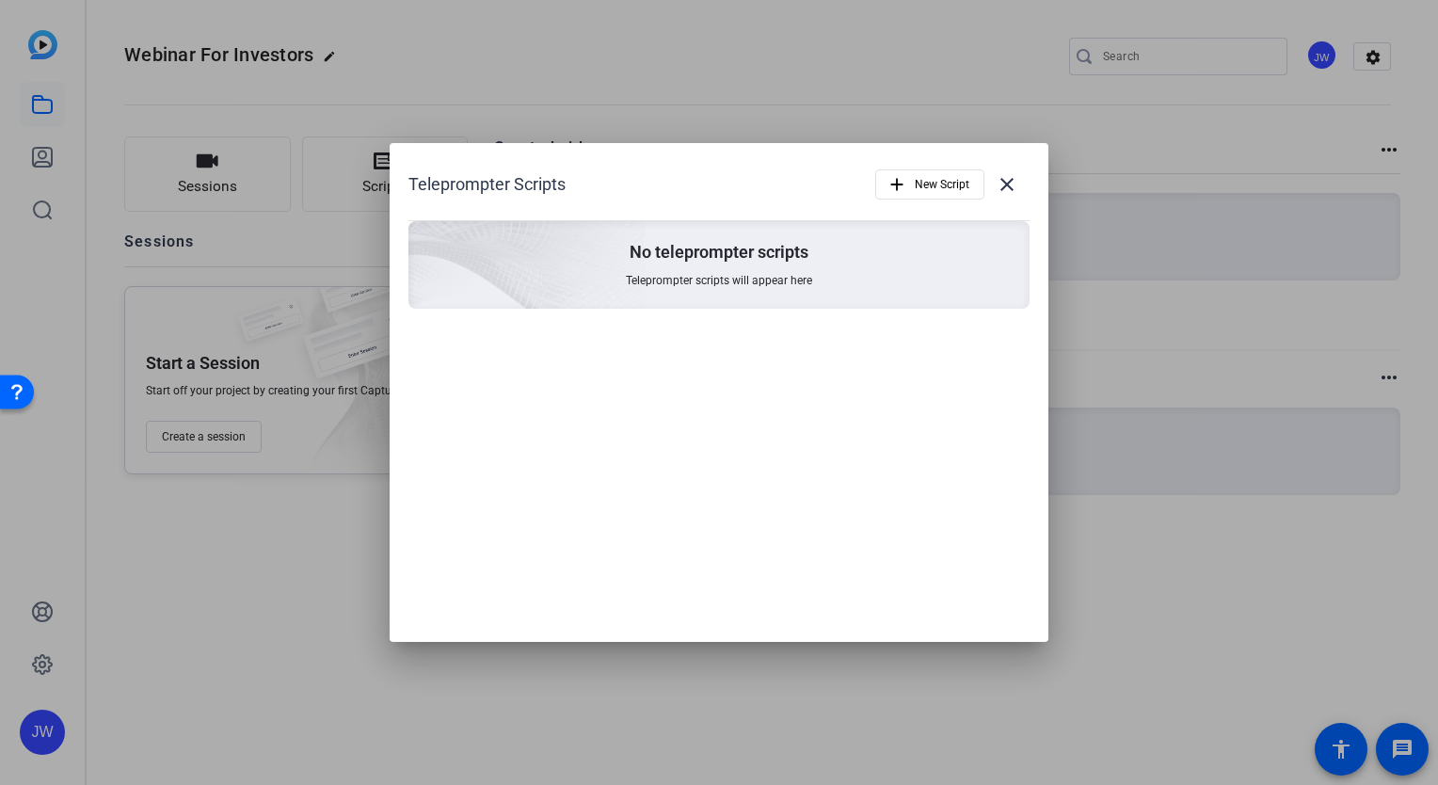
click at [728, 262] on p "No teleprompter scripts" at bounding box center [719, 252] width 179 height 23
click at [898, 176] on mat-icon "add" at bounding box center [897, 184] width 21 height 21
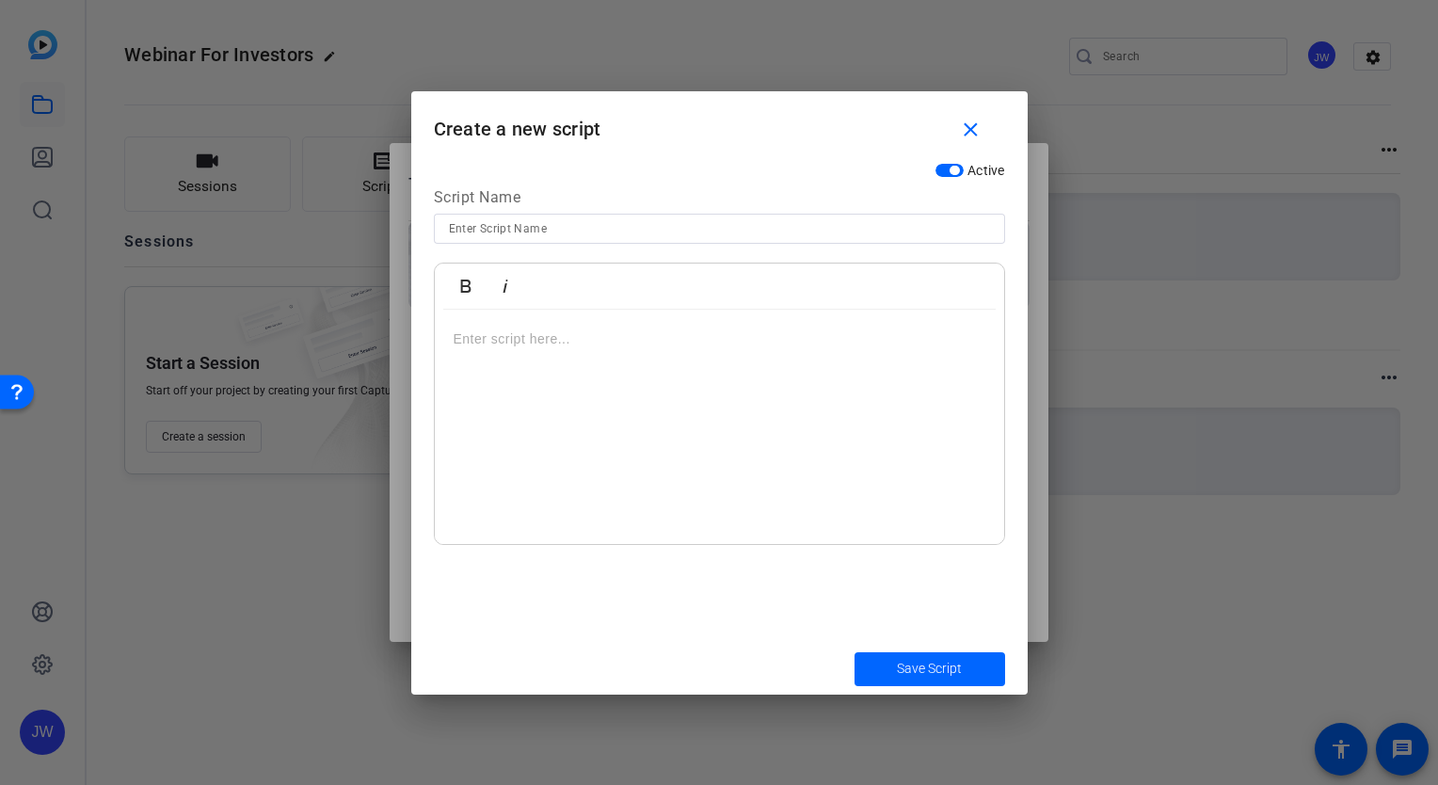
click at [522, 233] on input at bounding box center [719, 228] width 541 height 23
type input "[PERSON_NAME] Estates"
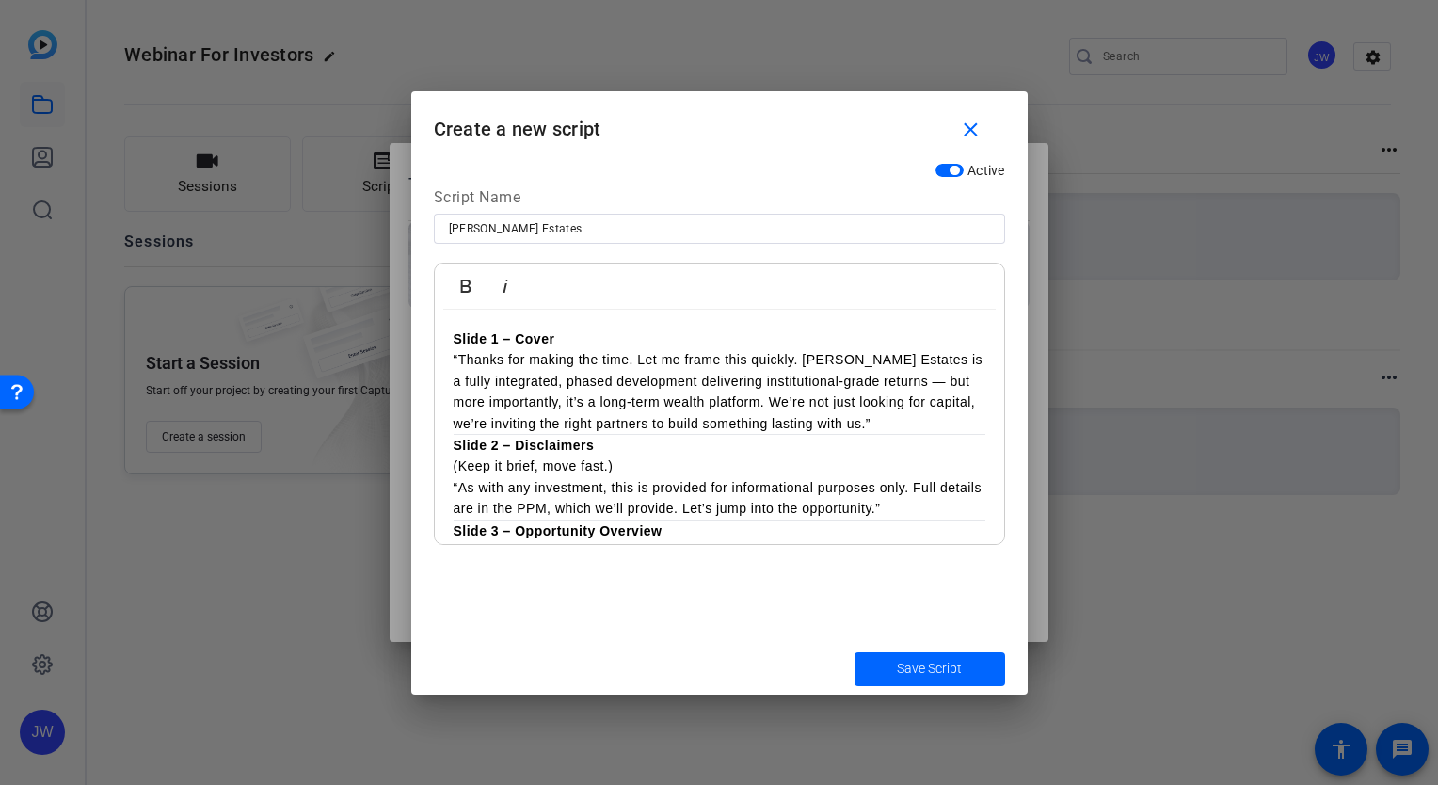
scroll to position [1292, 0]
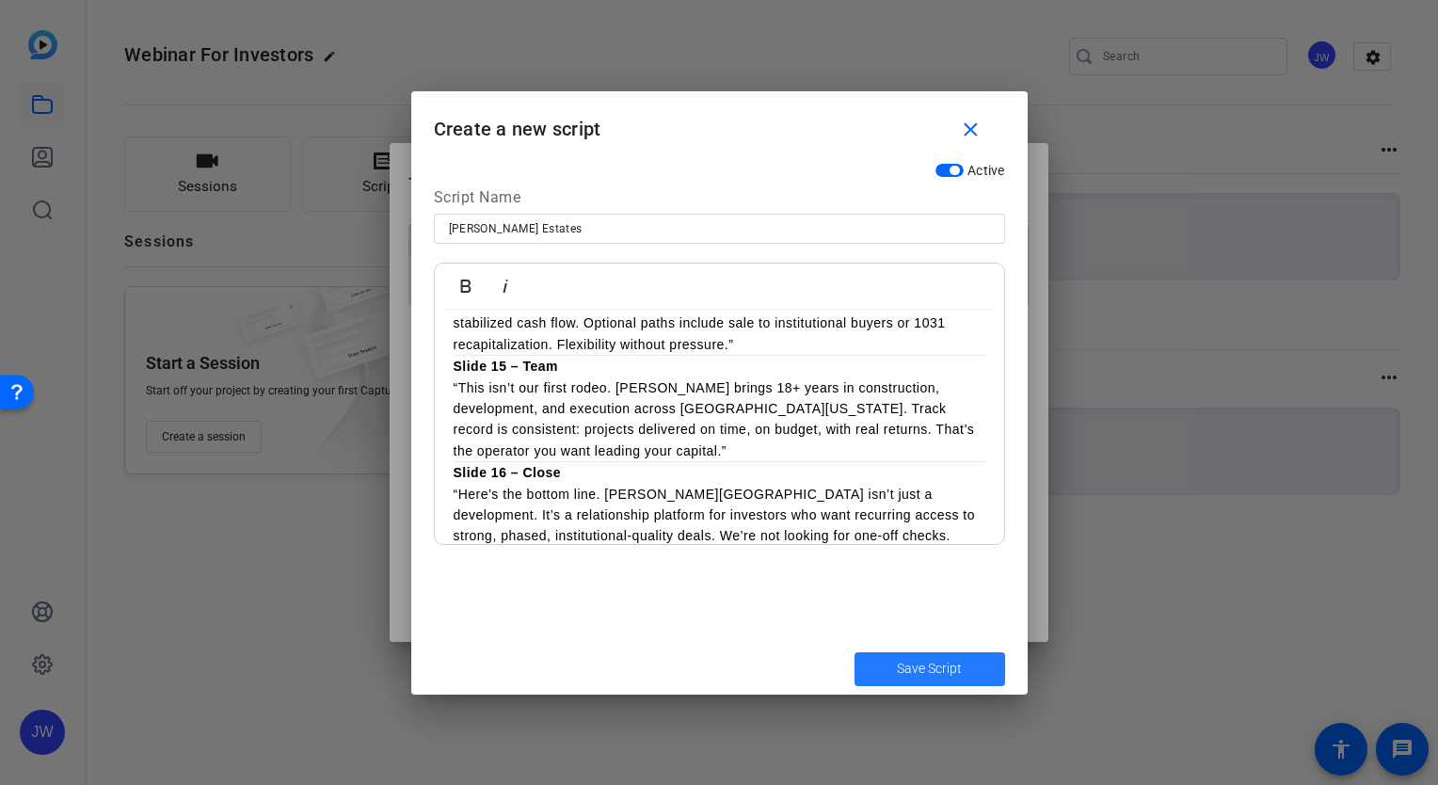
click at [910, 655] on span "submit" at bounding box center [930, 669] width 151 height 45
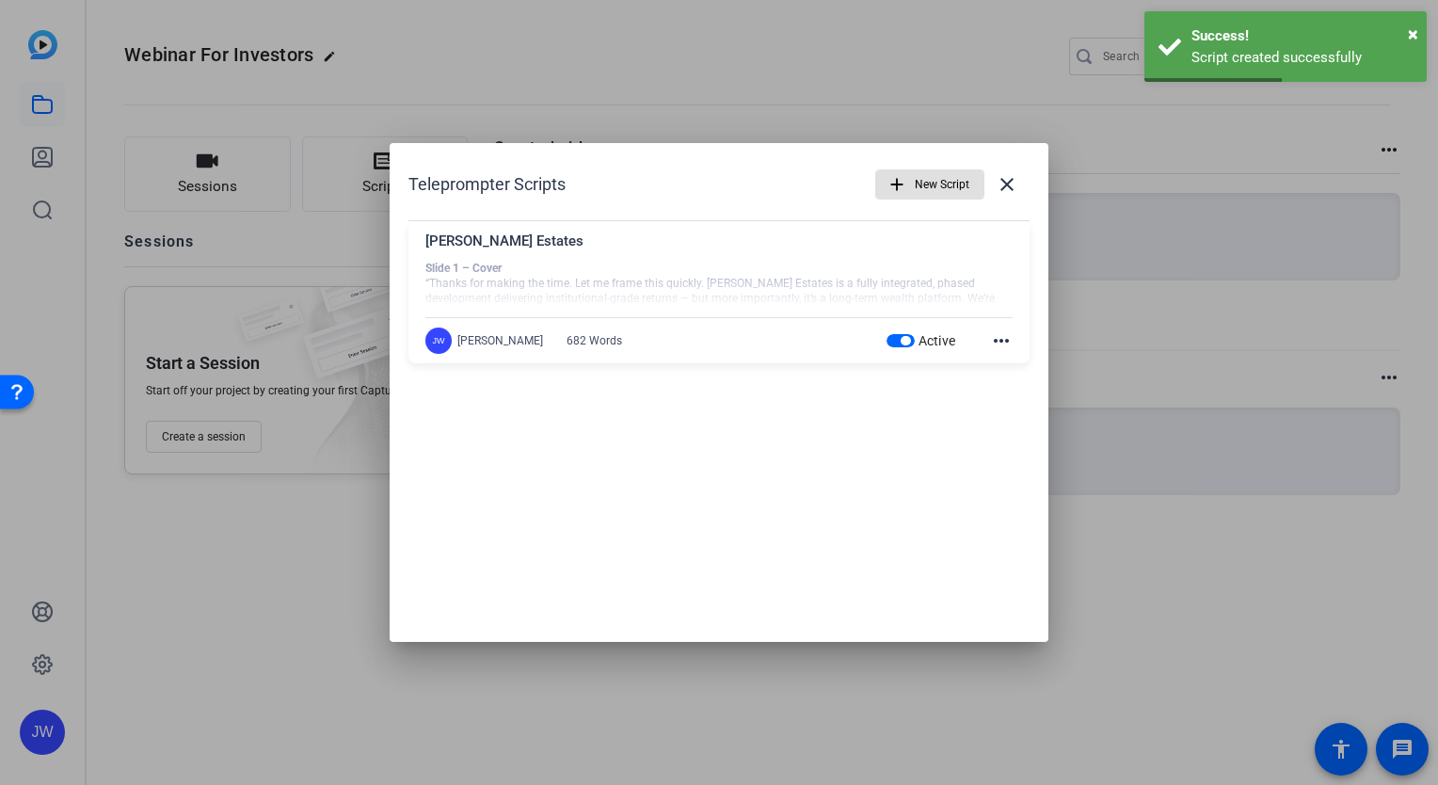
click at [983, 342] on div "Active more_horiz" at bounding box center [950, 340] width 127 height 23
click at [1000, 344] on mat-icon "more_horiz" at bounding box center [1001, 340] width 23 height 23
click at [850, 434] on div at bounding box center [719, 392] width 1438 height 785
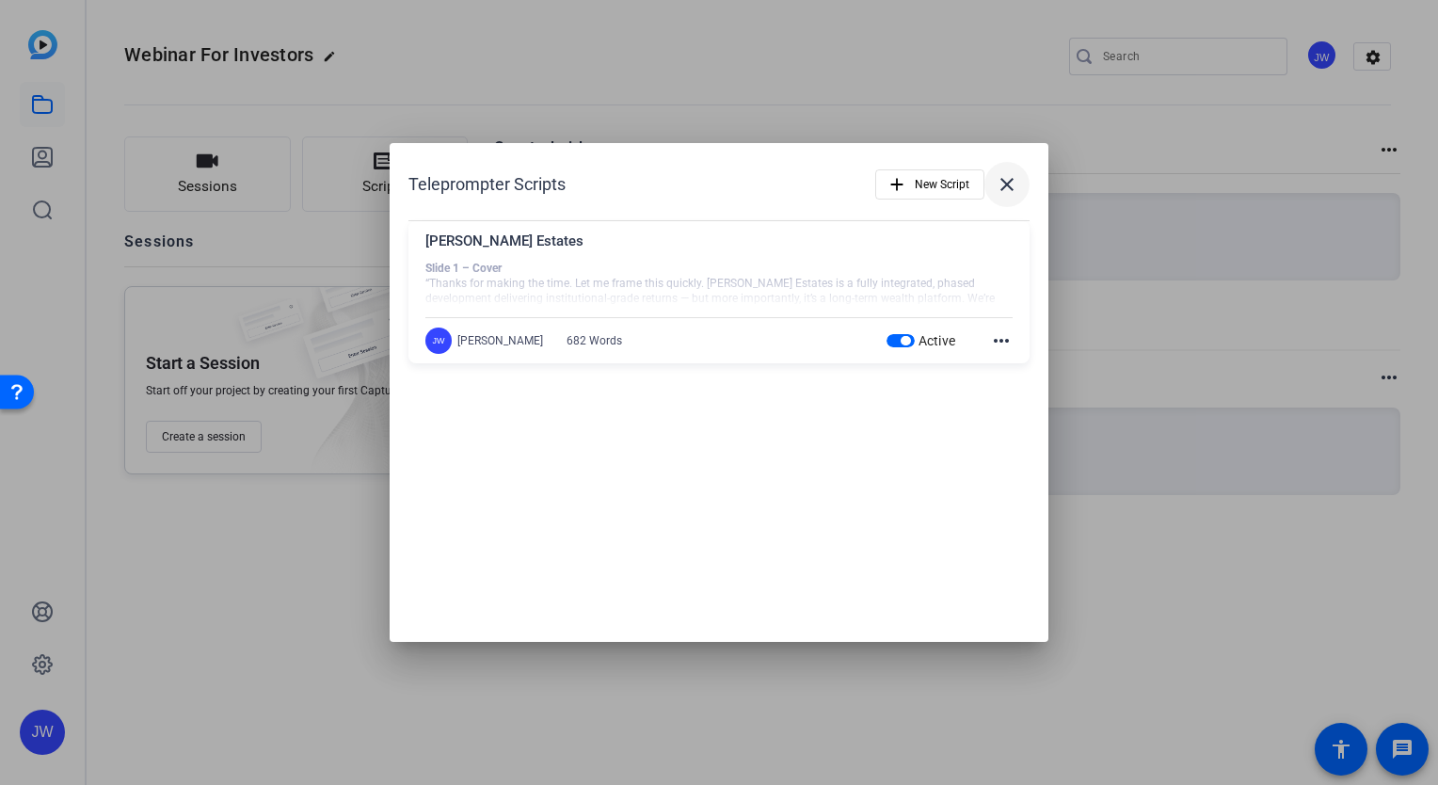
click at [1000, 193] on mat-icon "close" at bounding box center [1007, 184] width 23 height 23
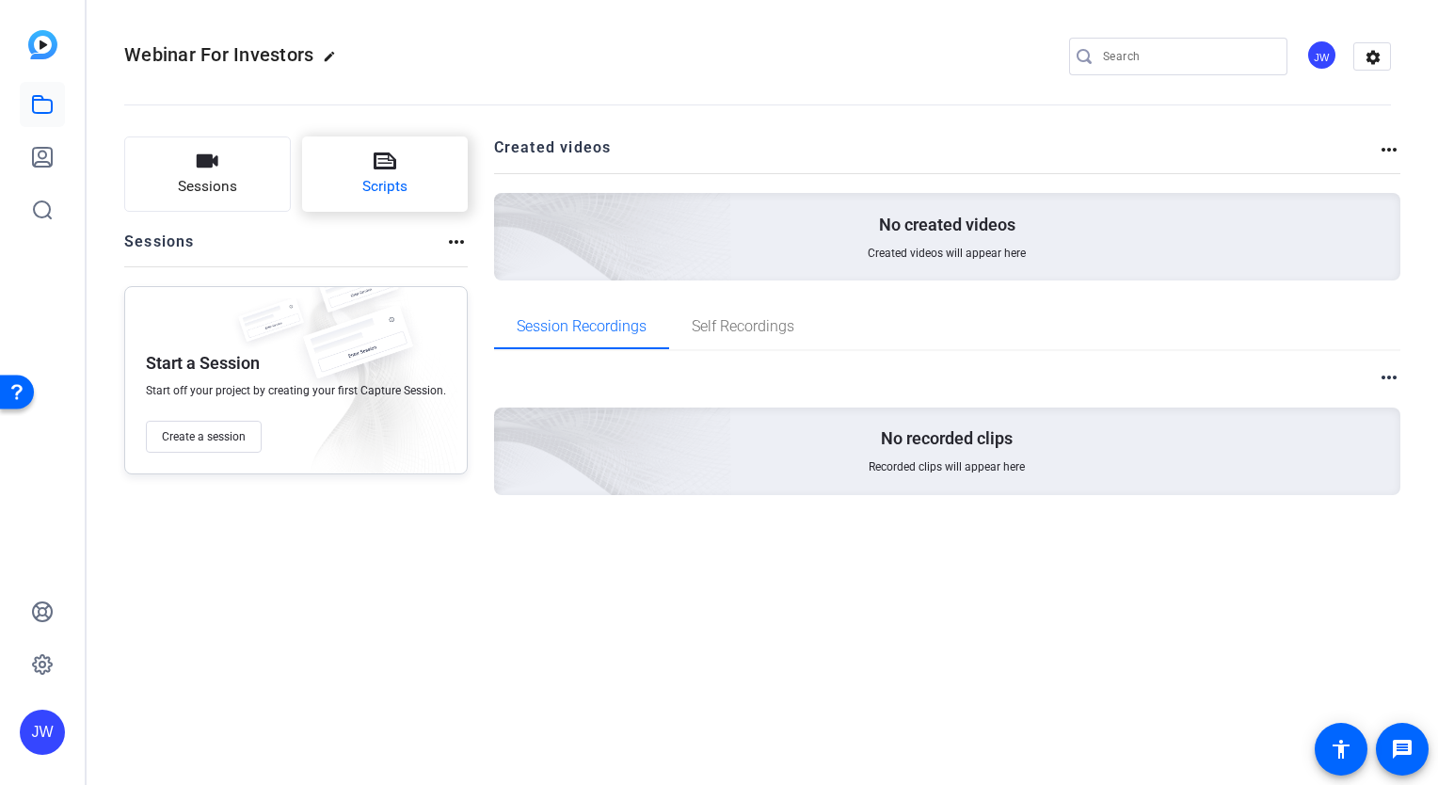
click at [354, 182] on button "Scripts" at bounding box center [385, 173] width 167 height 75
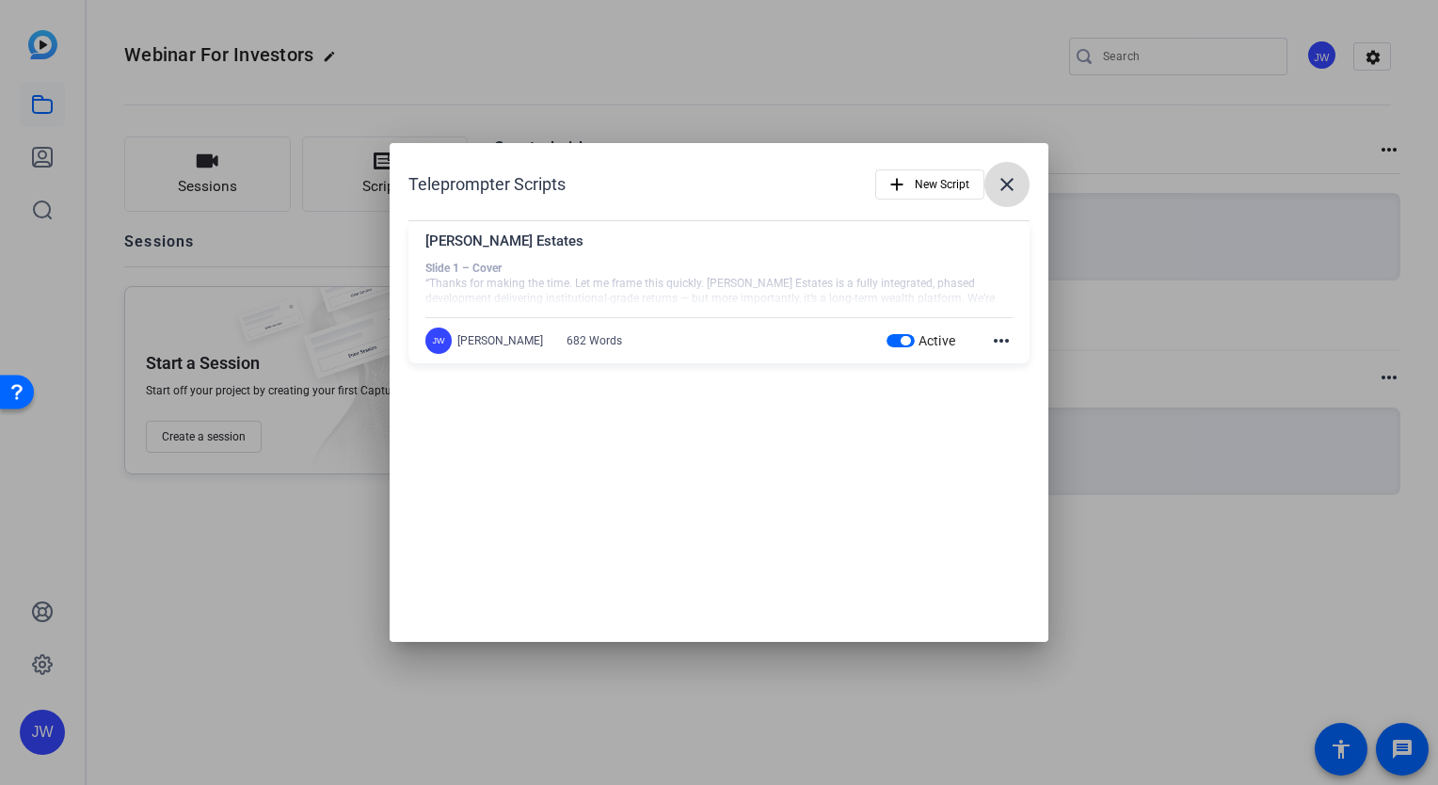
click at [989, 187] on span at bounding box center [1006, 184] width 45 height 45
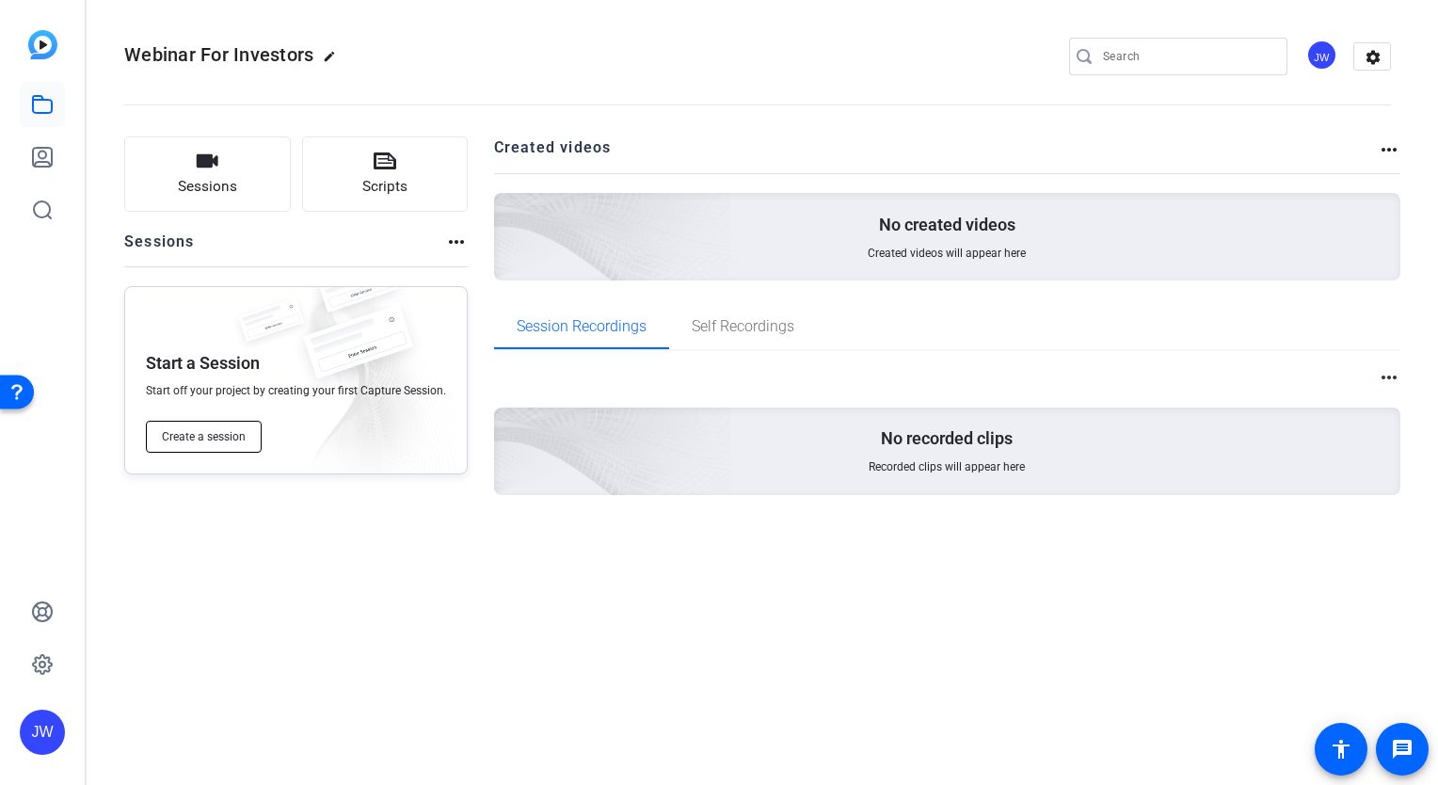
click at [156, 442] on button "Create a session" at bounding box center [204, 437] width 116 height 32
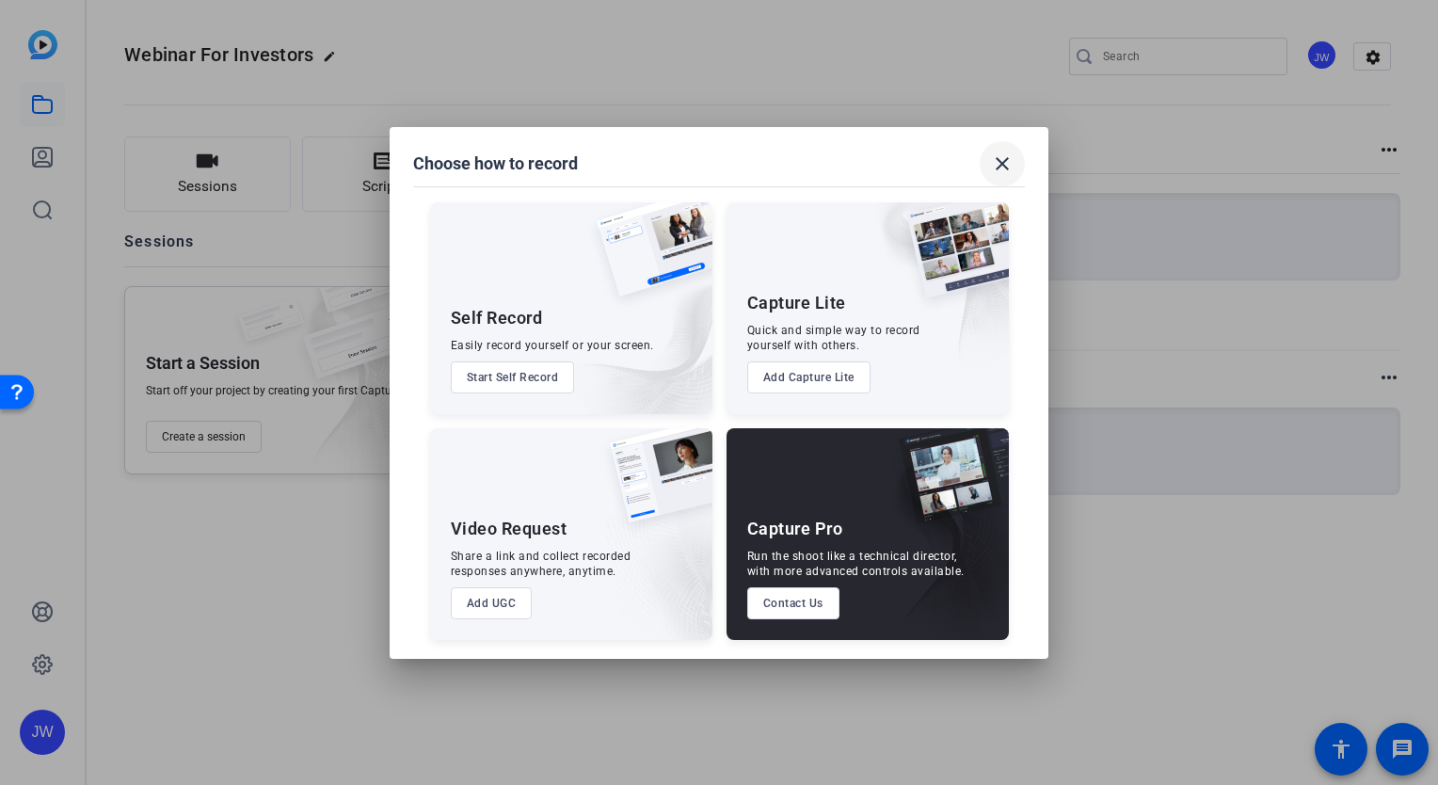
click at [1000, 146] on span at bounding box center [1002, 163] width 45 height 45
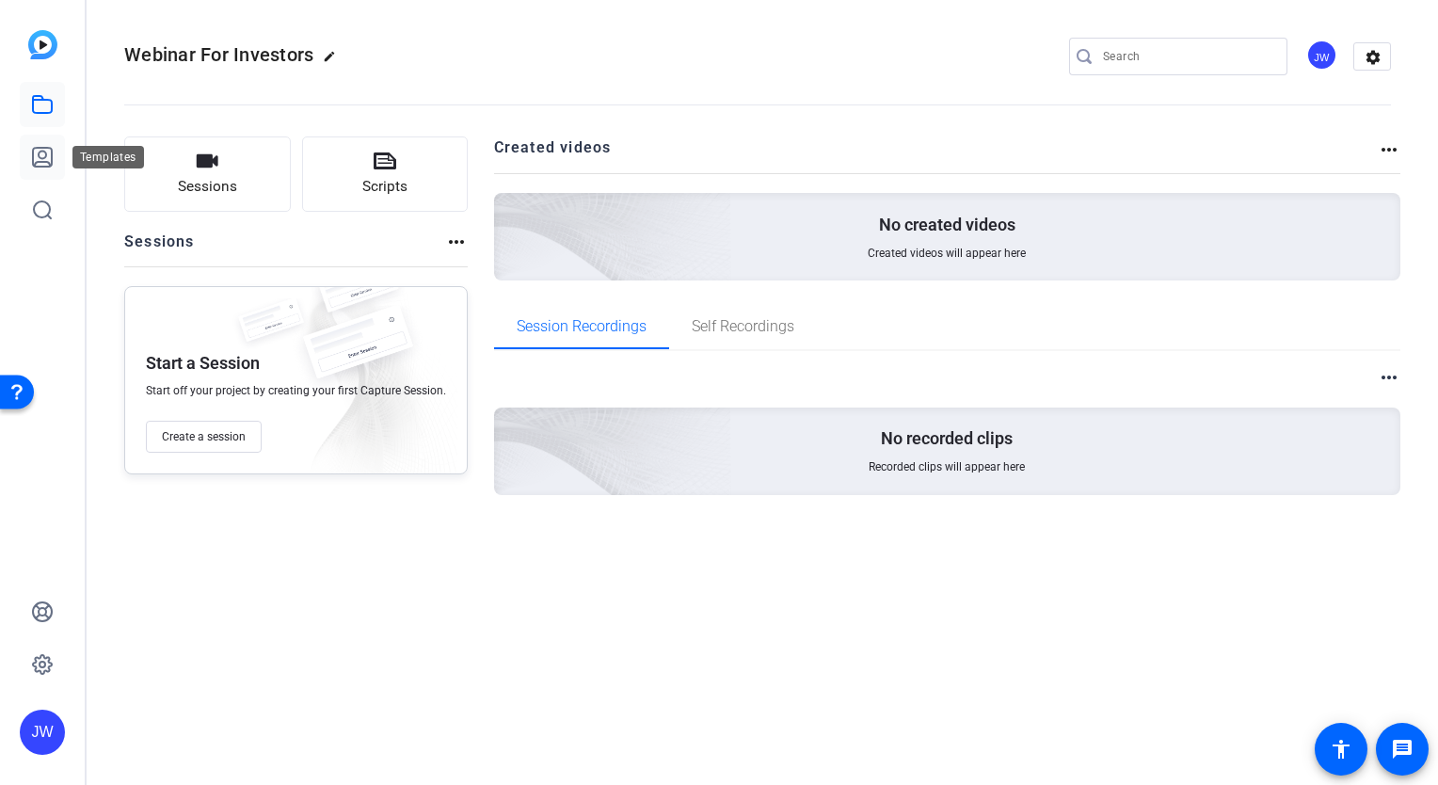
click at [55, 150] on link at bounding box center [42, 157] width 45 height 45
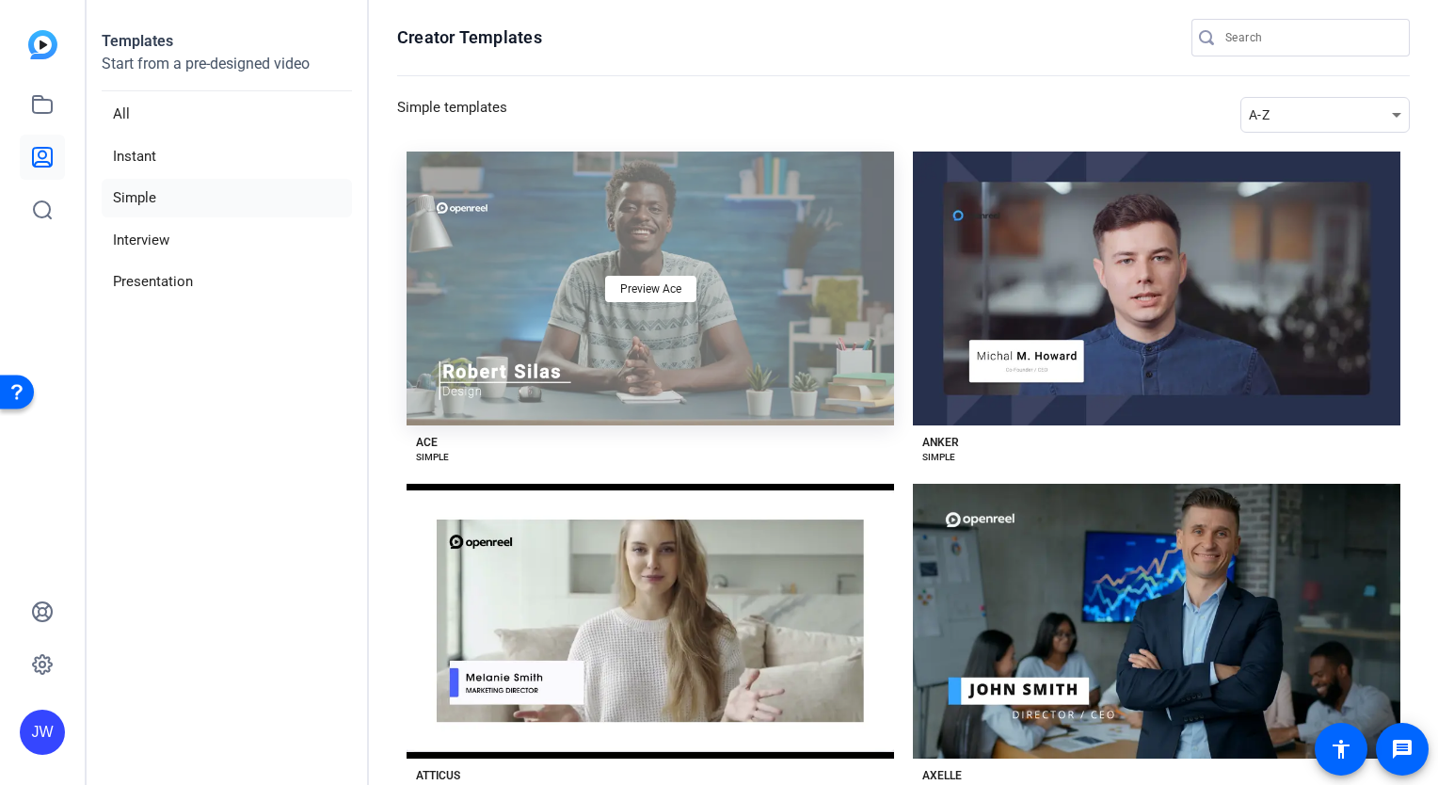
click at [672, 223] on div "Preview Ace" at bounding box center [651, 289] width 488 height 274
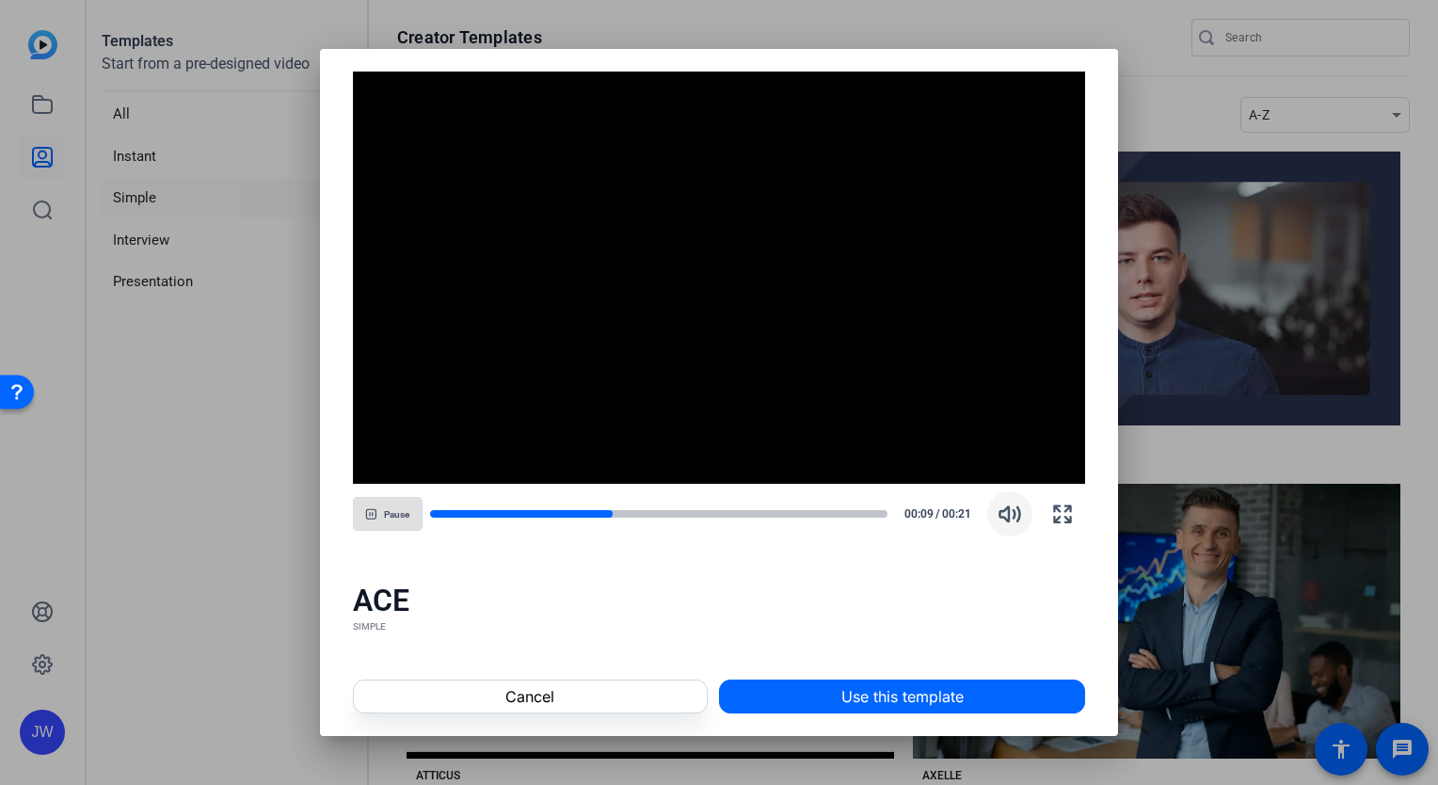
click at [1001, 511] on icon "button" at bounding box center [1010, 513] width 20 height 14
click at [1006, 512] on icon "button" at bounding box center [1010, 514] width 23 height 23
click at [1102, 44] on div at bounding box center [719, 392] width 1438 height 785
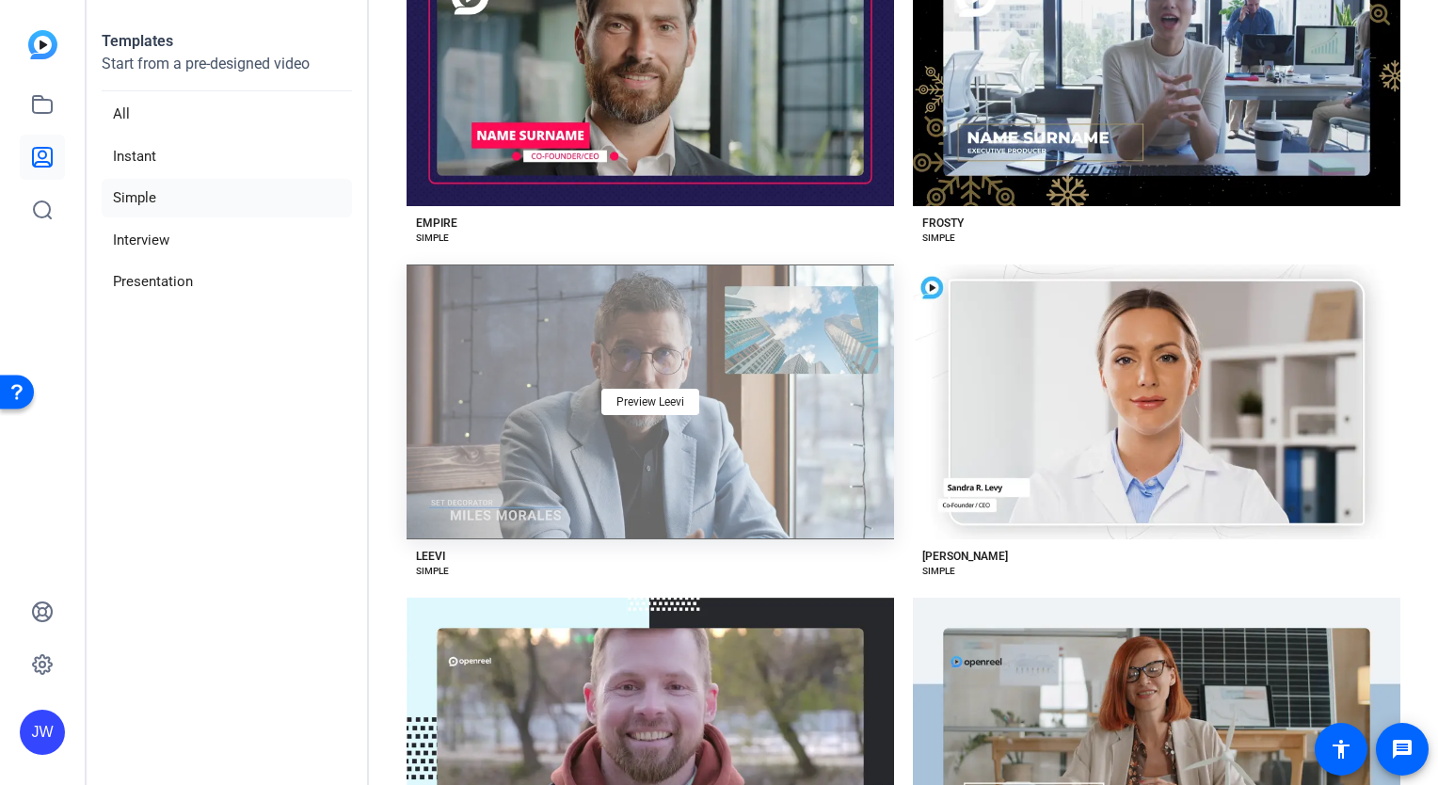
scroll to position [2071, 0]
